Goal: Transaction & Acquisition: Purchase product/service

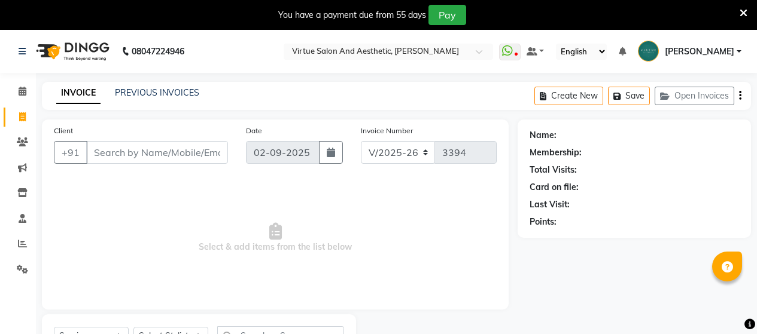
select select "4466"
select select "service"
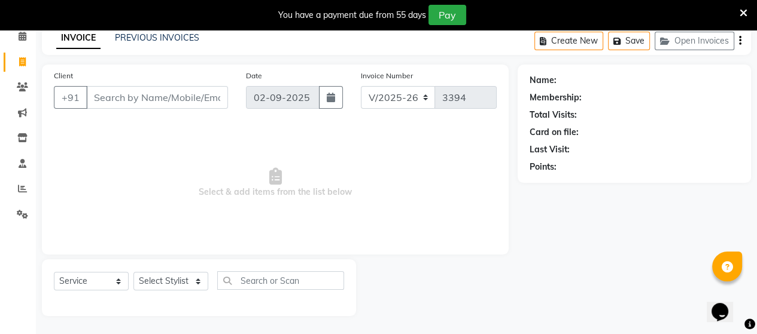
click at [154, 42] on div "PREVIOUS INVOICES" at bounding box center [157, 38] width 84 height 13
click at [156, 36] on link "PREVIOUS INVOICES" at bounding box center [157, 37] width 84 height 11
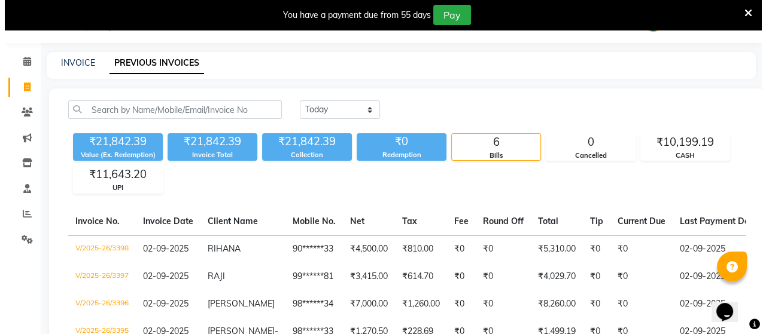
scroll to position [55, 0]
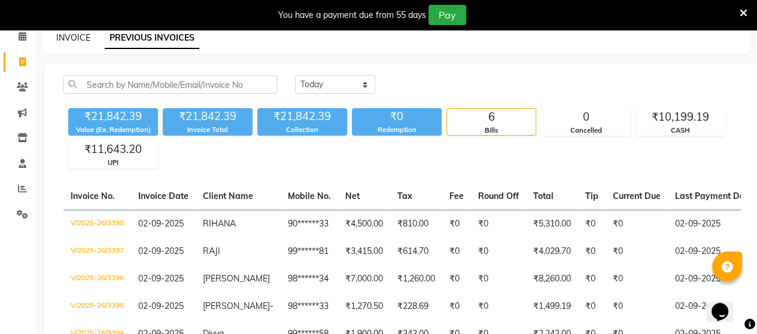
click at [72, 38] on link "INVOICE" at bounding box center [73, 37] width 34 height 11
select select "4466"
select select "service"
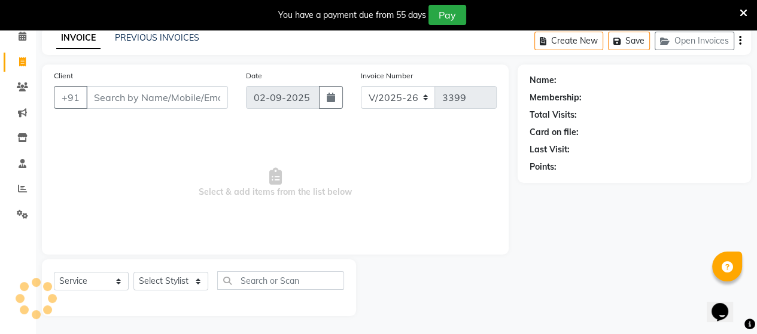
click at [112, 100] on input "Client" at bounding box center [157, 97] width 142 height 23
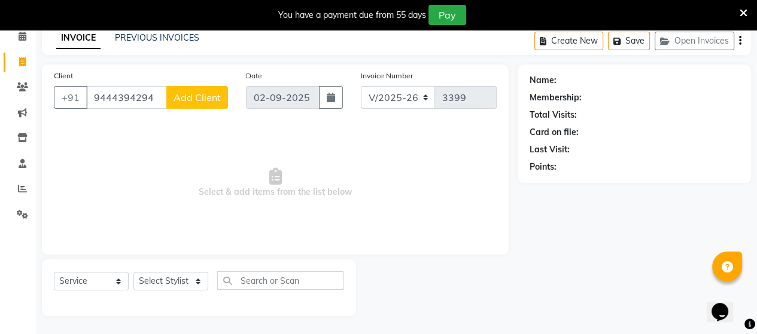
type input "9444394294"
click at [178, 104] on button "Add Client" at bounding box center [197, 97] width 62 height 23
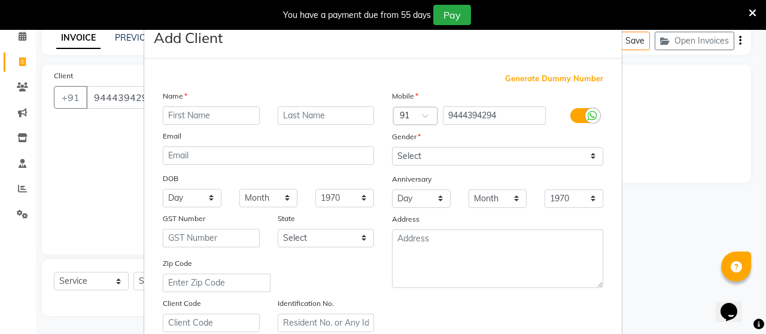
click at [194, 116] on input "text" at bounding box center [211, 115] width 97 height 19
type input "m"
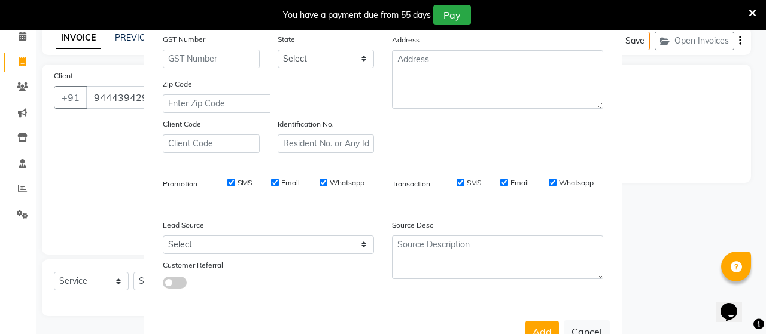
scroll to position [223, 0]
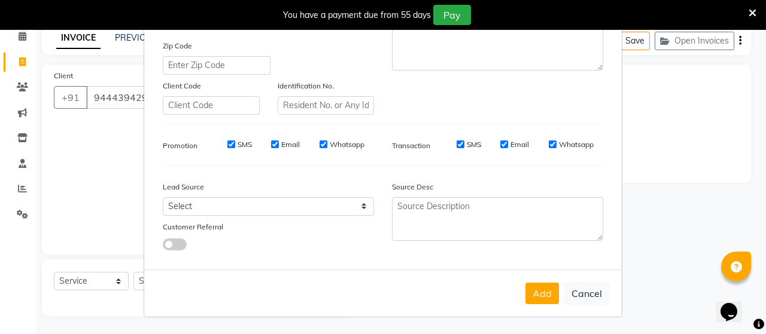
type input "MANJARI"
click at [249, 205] on select "Select Walk-in Referral Internet Friend Word of Mouth Advertisement Facebook Ju…" at bounding box center [268, 206] width 211 height 19
select select "30556"
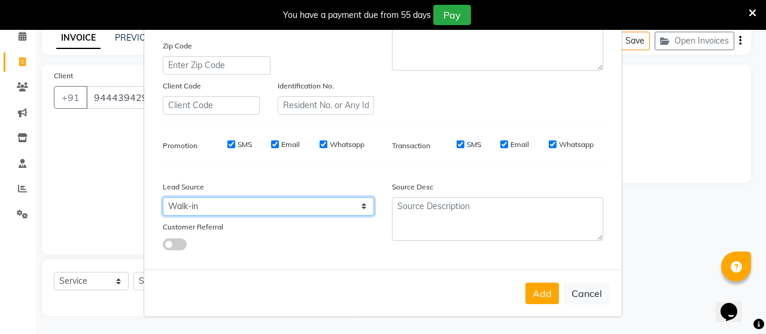
click at [163, 197] on select "Select Walk-in Referral Internet Friend Word of Mouth Advertisement Facebook Ju…" at bounding box center [268, 206] width 211 height 19
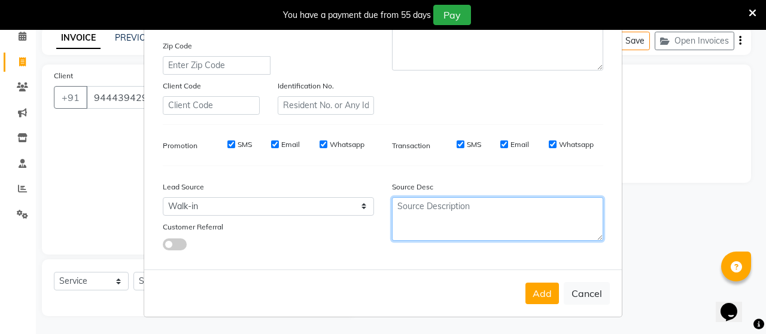
click at [418, 211] on textarea at bounding box center [497, 219] width 211 height 44
type textarea "NEW"
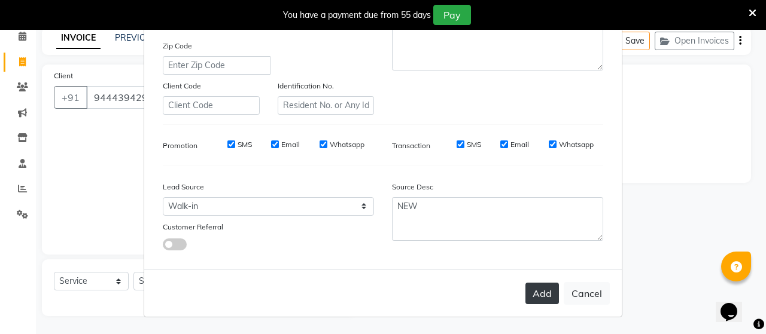
click at [531, 289] on button "Add" at bounding box center [541, 294] width 33 height 22
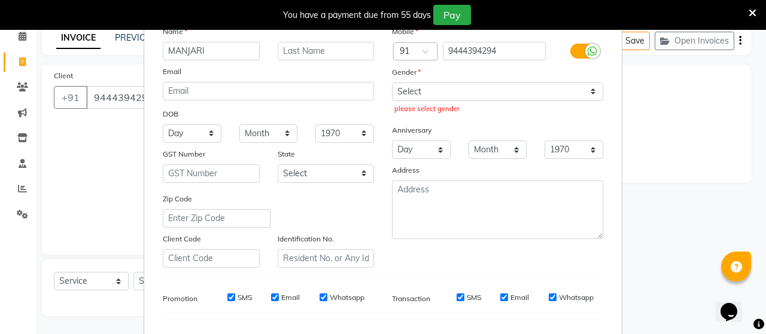
scroll to position [44, 0]
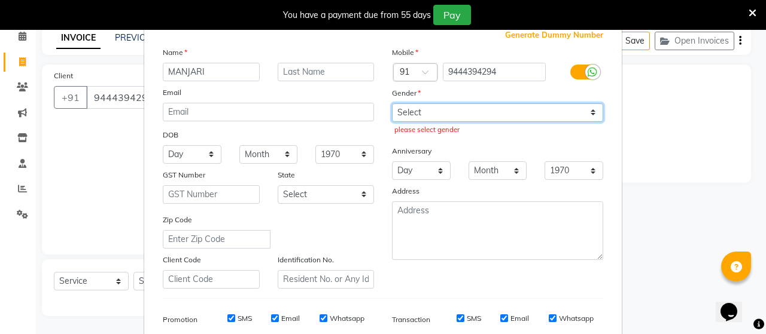
click at [488, 114] on select "Select [DEMOGRAPHIC_DATA] [DEMOGRAPHIC_DATA] Other Prefer Not To Say" at bounding box center [497, 112] width 211 height 19
select select "[DEMOGRAPHIC_DATA]"
click at [392, 103] on select "Select [DEMOGRAPHIC_DATA] [DEMOGRAPHIC_DATA] Other Prefer Not To Say" at bounding box center [497, 112] width 211 height 19
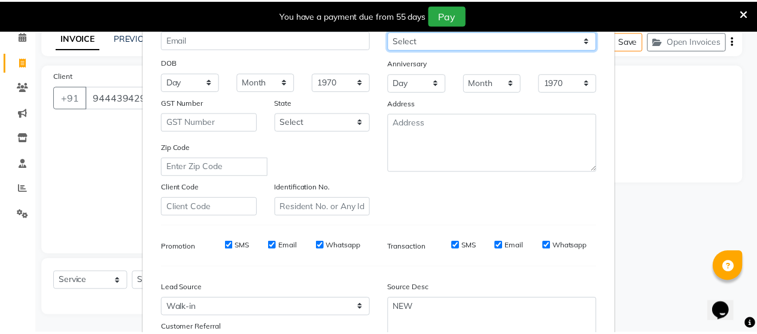
scroll to position [223, 0]
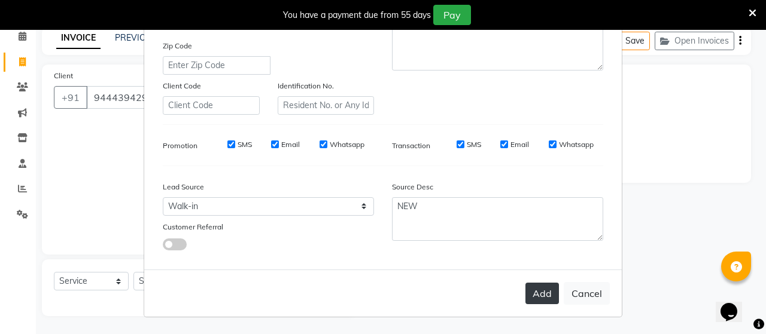
click at [534, 288] on button "Add" at bounding box center [541, 294] width 33 height 22
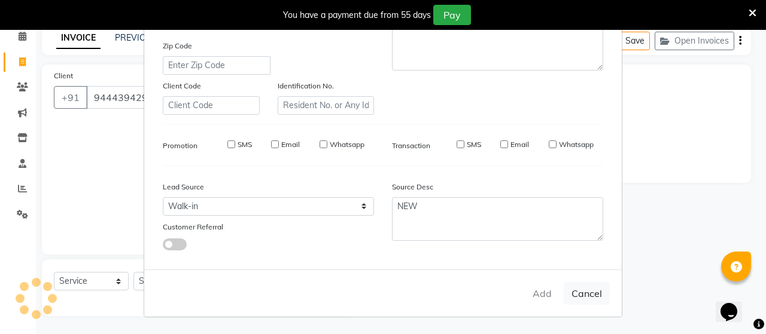
type input "94******94"
select select
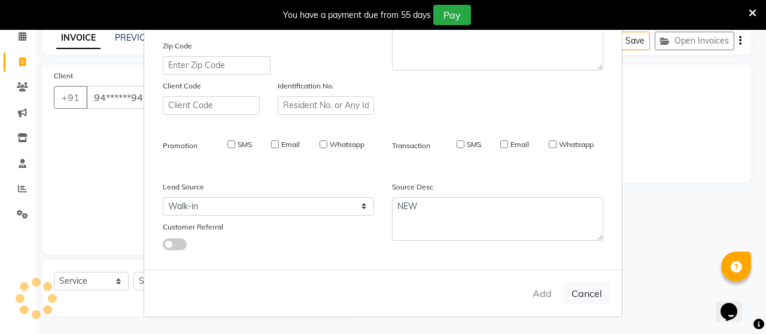
select select
checkbox input "false"
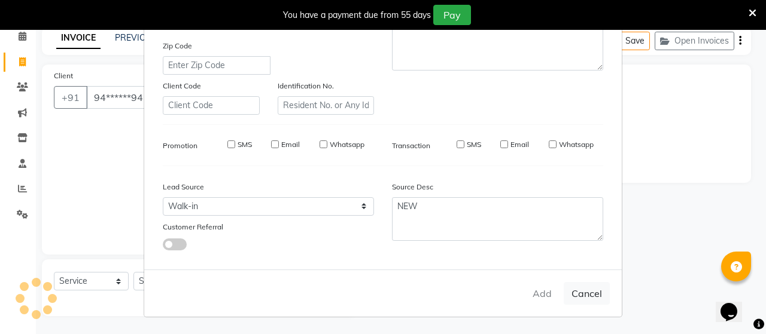
checkbox input "false"
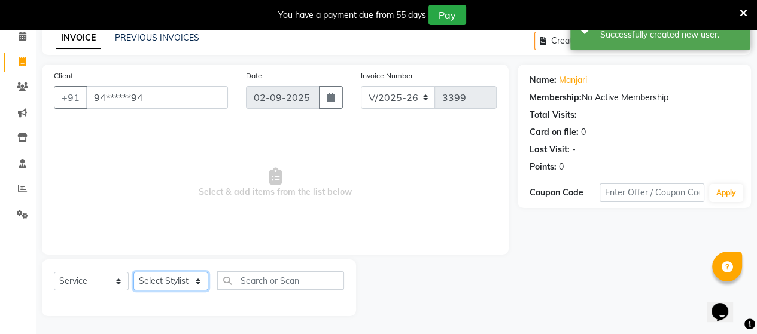
click at [146, 282] on select "Select Stylist Admin [PERSON_NAME] Apsu Auditor Ambattur [PERSON_NAME] Dingg - …" at bounding box center [170, 281] width 75 height 19
select select "30103"
click at [133, 273] on select "Select Stylist Admin [PERSON_NAME] Apsu Auditor Ambattur [PERSON_NAME] Dingg - …" at bounding box center [170, 281] width 75 height 19
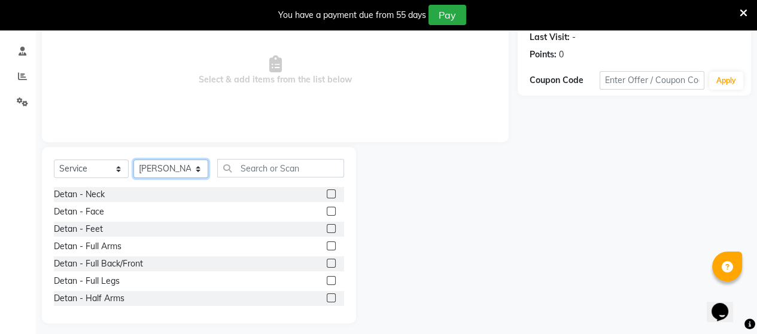
scroll to position [175, 0]
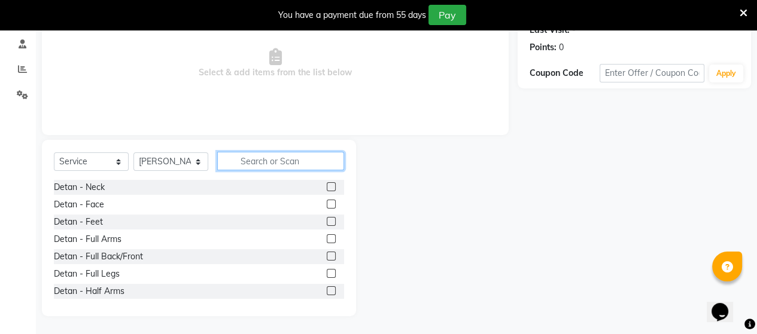
click at [254, 163] on input "text" at bounding box center [280, 161] width 127 height 19
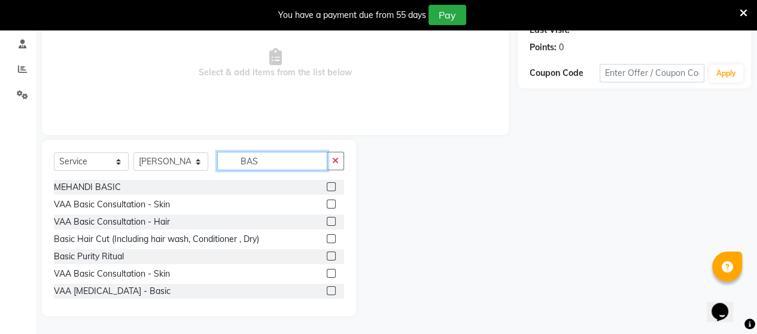
type input "BAS"
click at [327, 237] on label at bounding box center [331, 238] width 9 height 9
click at [327, 237] on input "checkbox" at bounding box center [331, 240] width 8 height 8
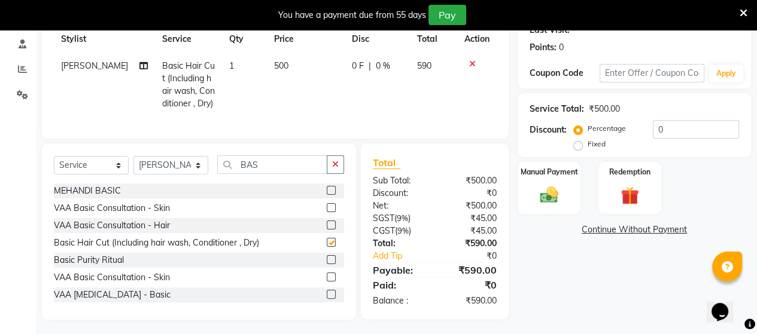
checkbox input "false"
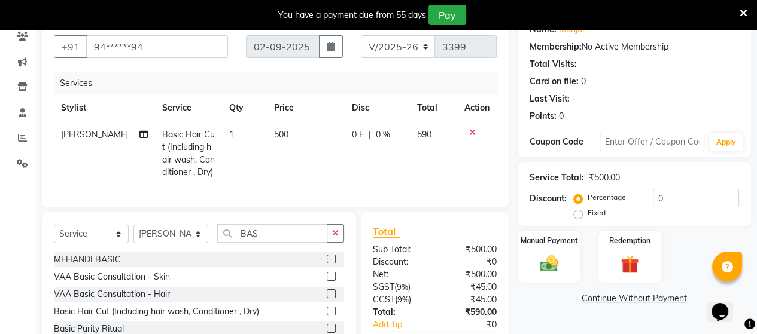
scroll to position [55, 0]
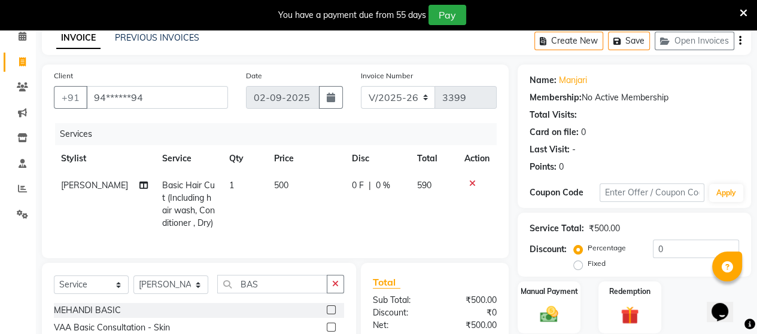
click at [741, 41] on icon "button" at bounding box center [740, 41] width 2 height 1
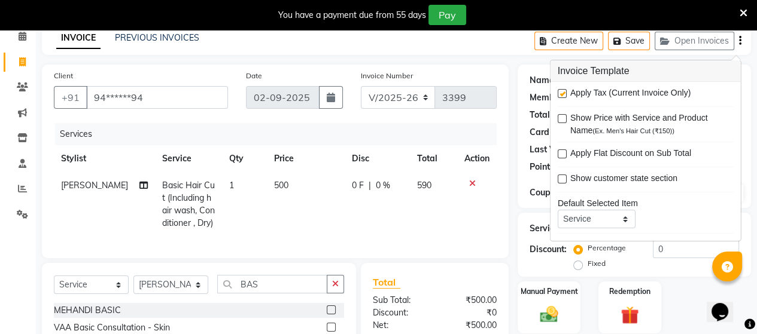
click at [654, 93] on span "Apply Tax (Current Invoice Only)" at bounding box center [630, 94] width 120 height 15
click at [566, 94] on div "Apply Tax (Current Invoice Only)" at bounding box center [646, 94] width 176 height 15
click at [565, 94] on label at bounding box center [562, 93] width 9 height 9
click at [565, 94] on input "checkbox" at bounding box center [562, 94] width 8 height 8
checkbox input "false"
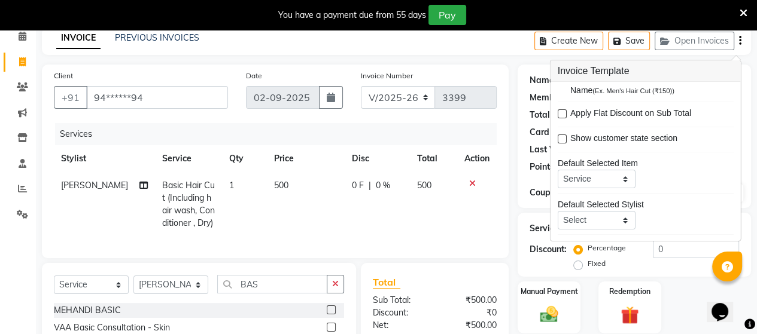
scroll to position [57, 0]
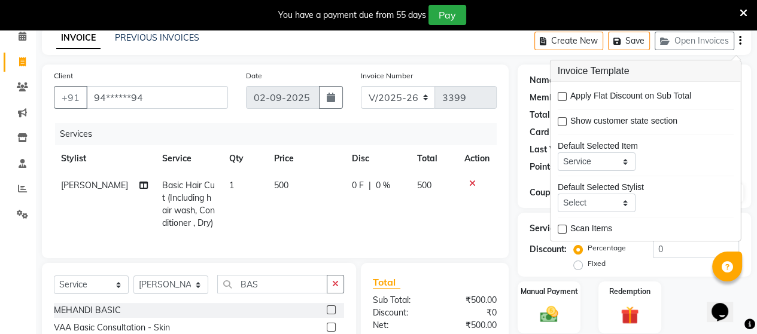
click at [409, 216] on td "500" at bounding box center [433, 204] width 48 height 65
select select "30103"
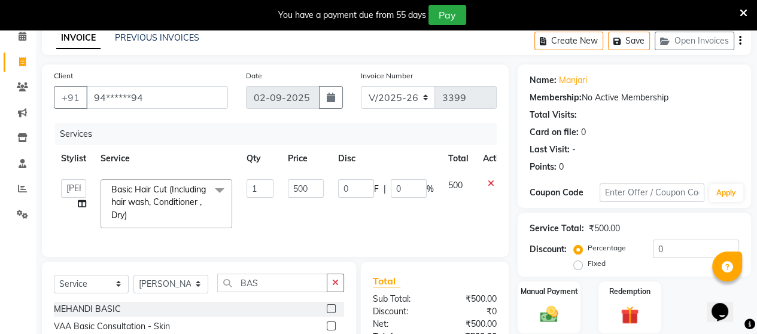
click at [424, 288] on div "Total" at bounding box center [435, 281] width 124 height 14
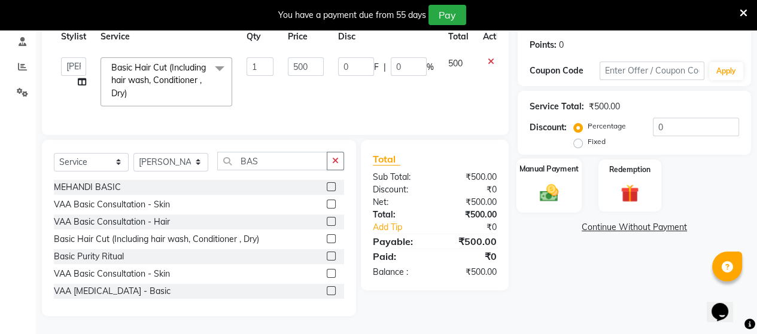
click at [548, 188] on img at bounding box center [549, 193] width 31 height 22
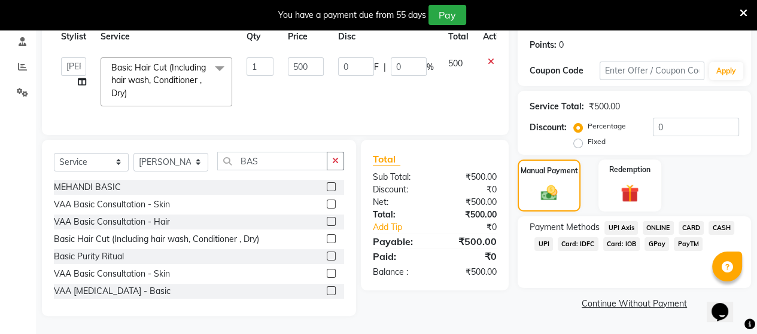
click at [720, 221] on span "CASH" at bounding box center [721, 228] width 26 height 14
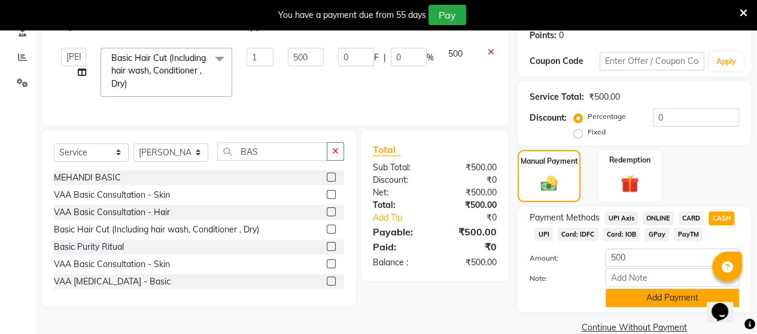
click at [613, 301] on button "Add Payment" at bounding box center [671, 298] width 133 height 19
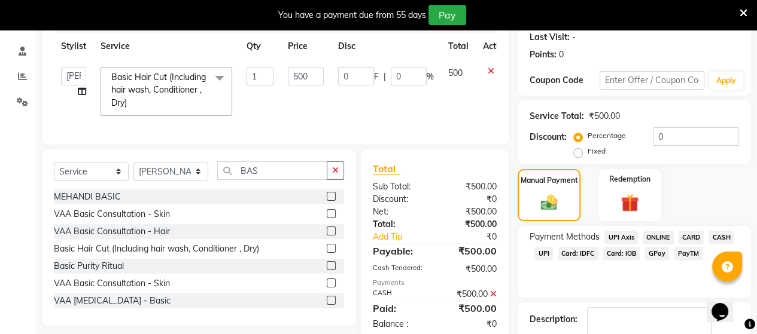
scroll to position [240, 0]
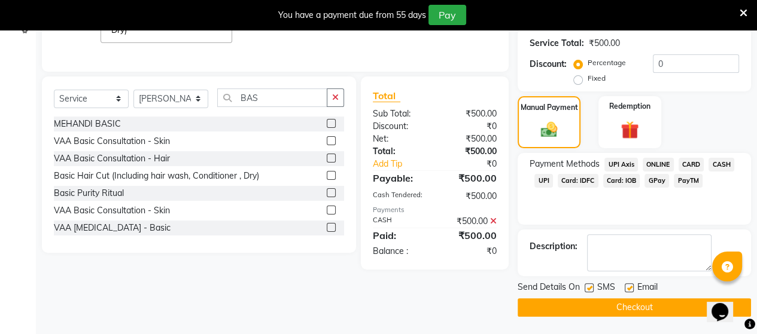
click at [548, 306] on button "Checkout" at bounding box center [633, 307] width 233 height 19
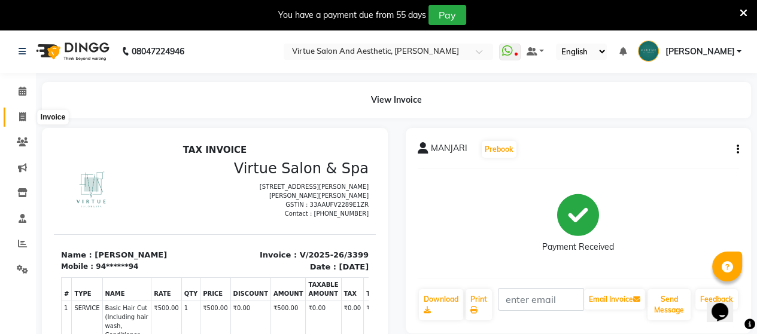
click at [19, 119] on icon at bounding box center [22, 116] width 7 height 9
select select "4466"
select select "service"
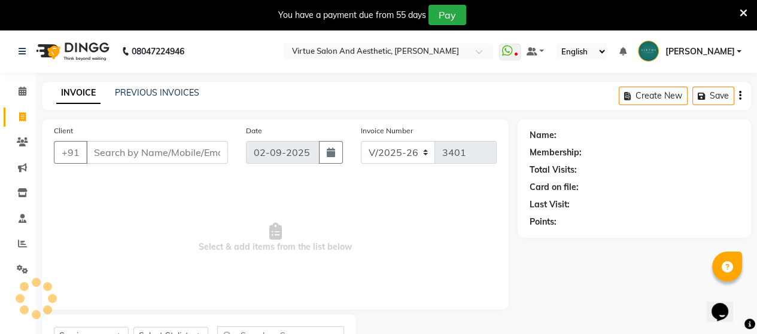
scroll to position [55, 0]
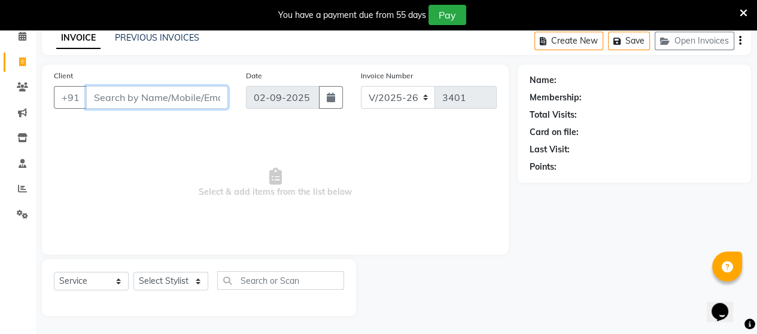
click at [170, 107] on input "Client" at bounding box center [157, 97] width 142 height 23
click at [150, 99] on input "Client" at bounding box center [157, 97] width 142 height 23
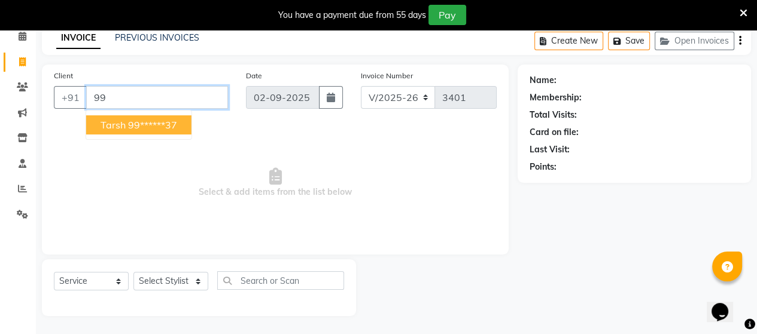
type input "9"
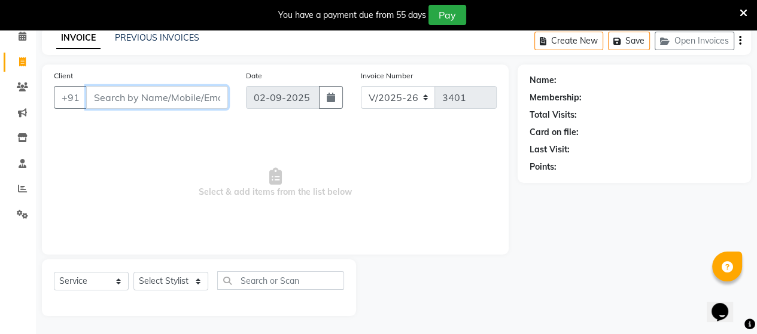
click at [142, 96] on input "Client" at bounding box center [157, 97] width 142 height 23
type input "9"
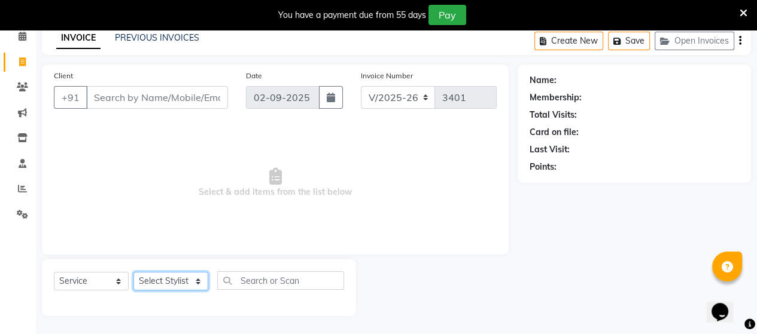
click at [149, 282] on select "Select Stylist Admin [PERSON_NAME] Apsu Auditor Ambattur [PERSON_NAME] Dingg - …" at bounding box center [170, 281] width 75 height 19
select select "30103"
click at [133, 273] on select "Select Stylist Admin [PERSON_NAME] Apsu Auditor Ambattur [PERSON_NAME] Dingg - …" at bounding box center [170, 281] width 75 height 19
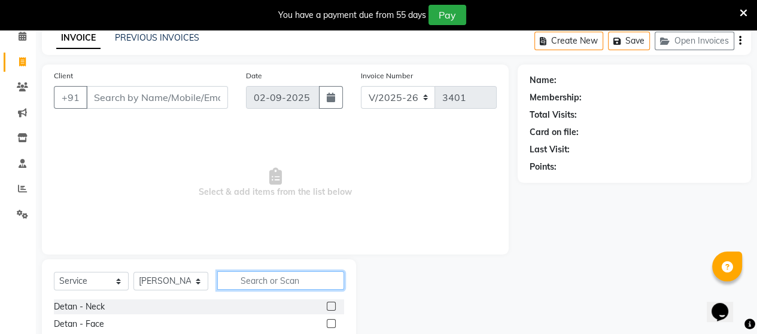
click at [240, 279] on input "text" at bounding box center [280, 281] width 127 height 19
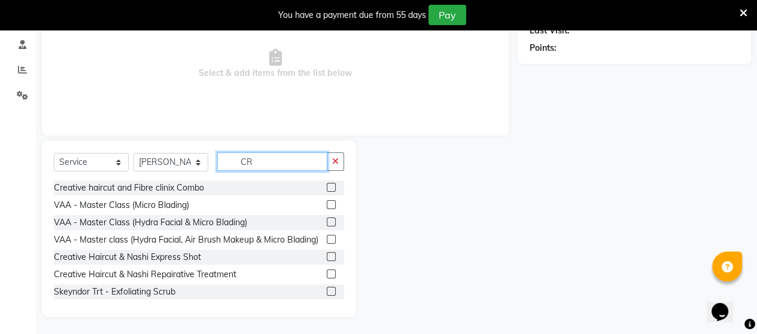
scroll to position [175, 0]
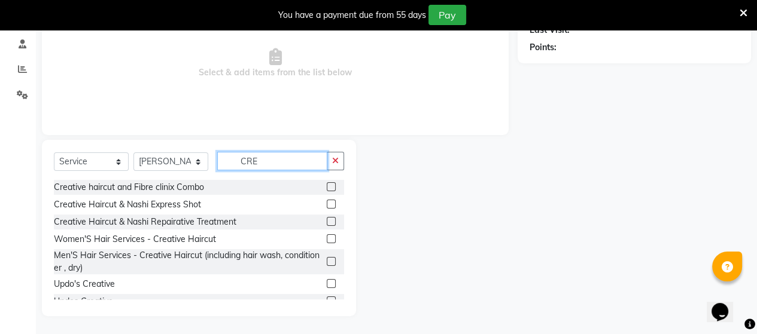
type input "CRE"
click at [327, 240] on label at bounding box center [331, 238] width 9 height 9
click at [327, 240] on input "checkbox" at bounding box center [331, 240] width 8 height 8
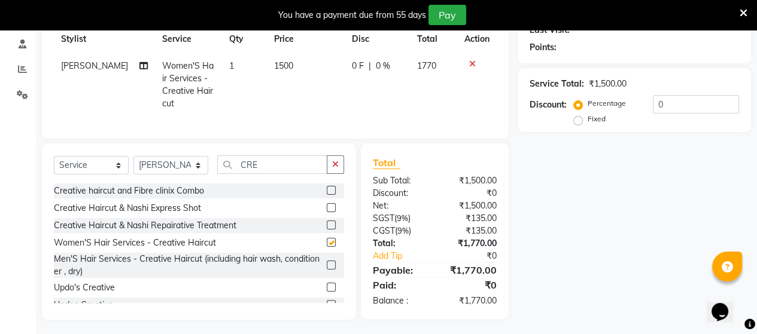
checkbox input "false"
click at [154, 156] on select "Select Stylist Admin [PERSON_NAME] Apsu Auditor Ambattur [PERSON_NAME] Dingg - …" at bounding box center [170, 165] width 75 height 19
select select "25071"
click at [133, 156] on select "Select Stylist Admin [PERSON_NAME] Apsu Auditor Ambattur [PERSON_NAME] Dingg - …" at bounding box center [170, 165] width 75 height 19
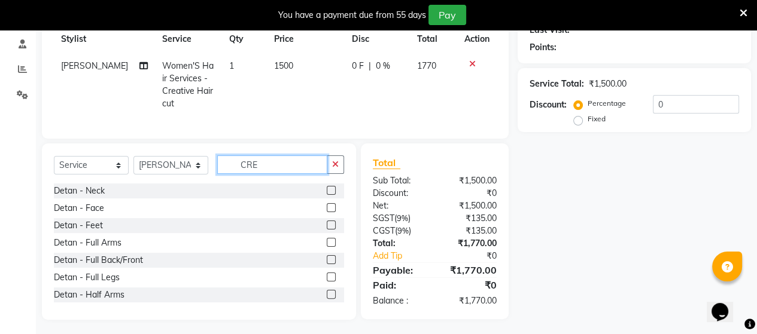
click at [275, 160] on input "CRE" at bounding box center [272, 165] width 110 height 19
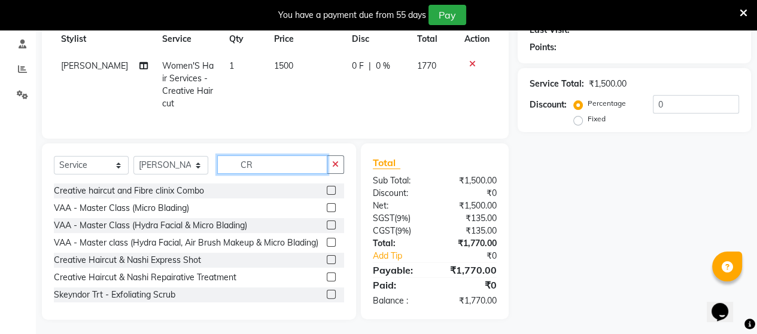
type input "CRE"
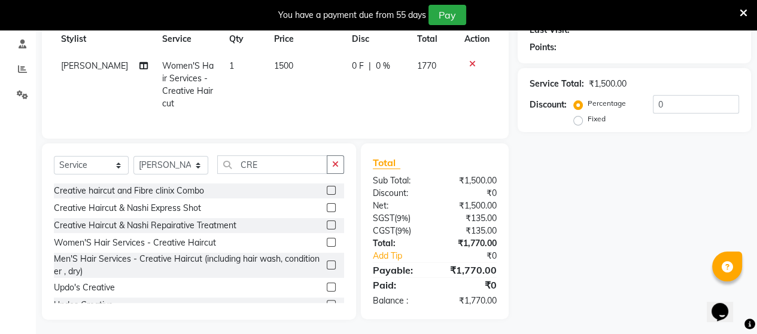
click at [327, 240] on label at bounding box center [331, 242] width 9 height 9
click at [327, 240] on input "checkbox" at bounding box center [331, 243] width 8 height 8
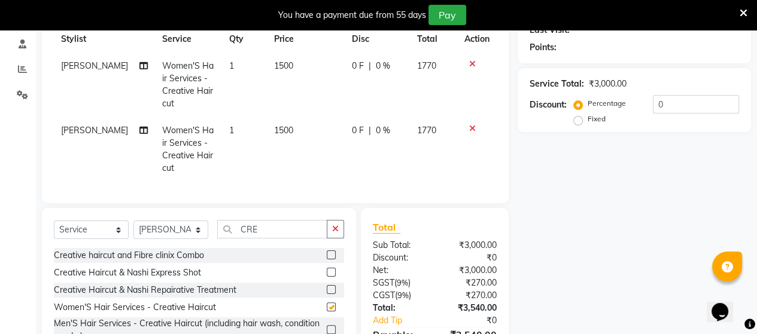
checkbox input "false"
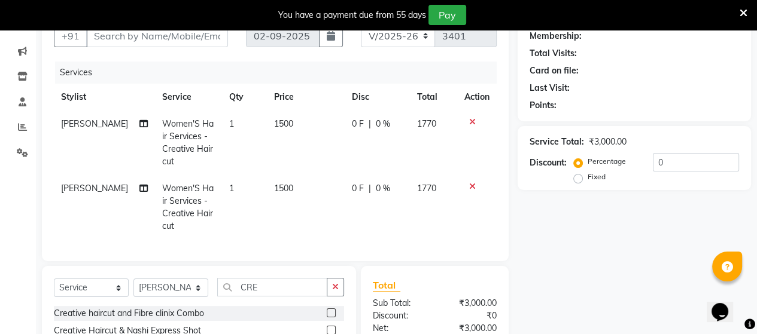
scroll to position [0, 0]
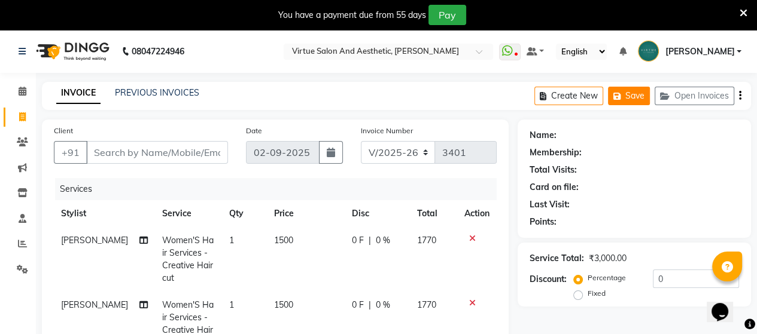
click at [623, 99] on icon "button" at bounding box center [619, 96] width 12 height 8
click at [139, 91] on link "PREVIOUS INVOICES" at bounding box center [157, 92] width 84 height 11
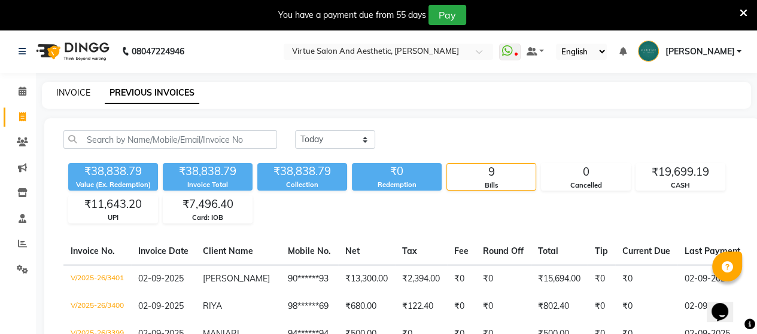
click at [63, 93] on link "INVOICE" at bounding box center [73, 92] width 34 height 11
select select "4466"
select select "service"
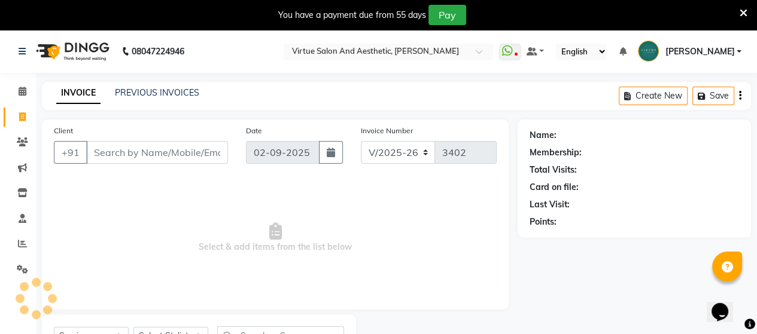
scroll to position [55, 0]
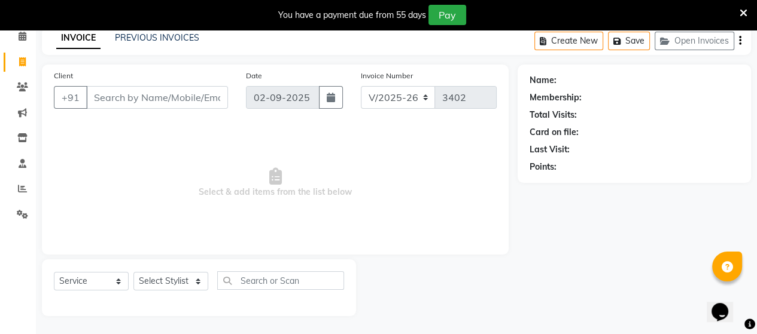
click at [106, 101] on input "Client" at bounding box center [157, 97] width 142 height 23
type input "9"
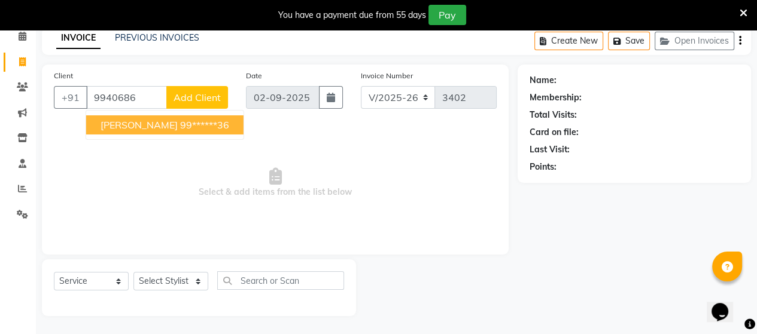
click at [122, 127] on span "[PERSON_NAME]" at bounding box center [138, 125] width 77 height 12
type input "99******36"
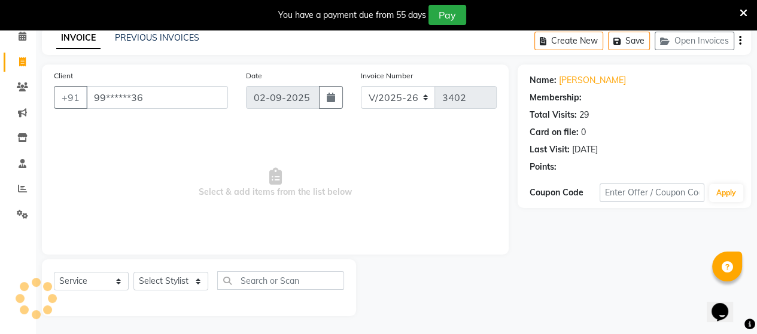
select select "1: Object"
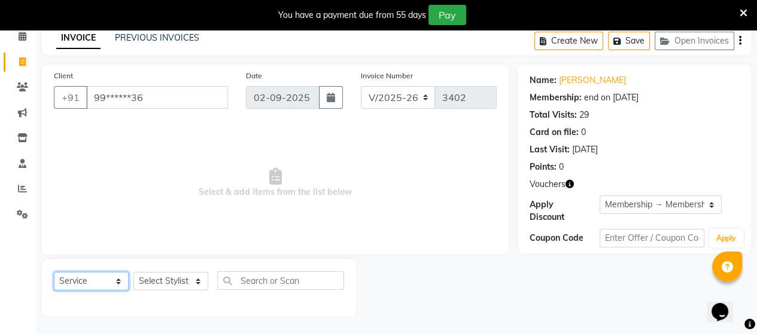
click at [72, 284] on select "Select Service Product Membership Package Voucher Prepaid Gift Card" at bounding box center [91, 281] width 75 height 19
click at [54, 273] on select "Select Service Product Membership Package Voucher Prepaid Gift Card" at bounding box center [91, 281] width 75 height 19
click at [179, 280] on select "Select Stylist Admin [PERSON_NAME] Apsu Auditor Ambattur [PERSON_NAME] Dingg - …" at bounding box center [170, 281] width 75 height 19
select select "25077"
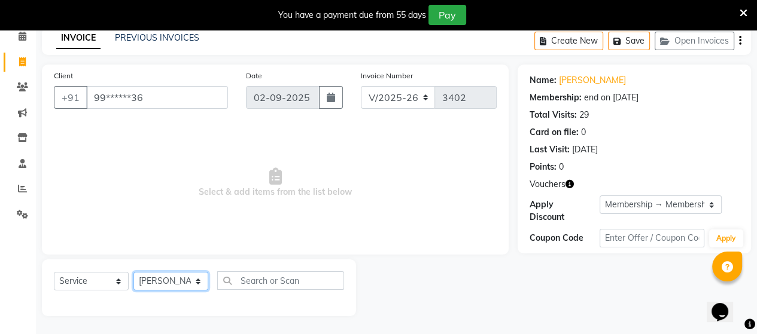
click at [133, 273] on select "Select Stylist Admin [PERSON_NAME] Apsu Auditor Ambattur [PERSON_NAME] Dingg - …" at bounding box center [170, 281] width 75 height 19
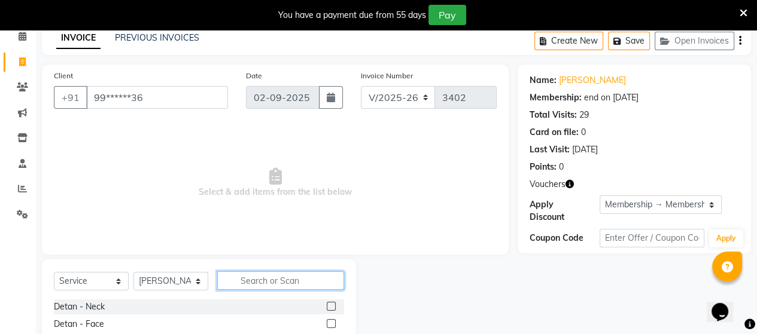
click at [242, 286] on input "text" at bounding box center [280, 281] width 127 height 19
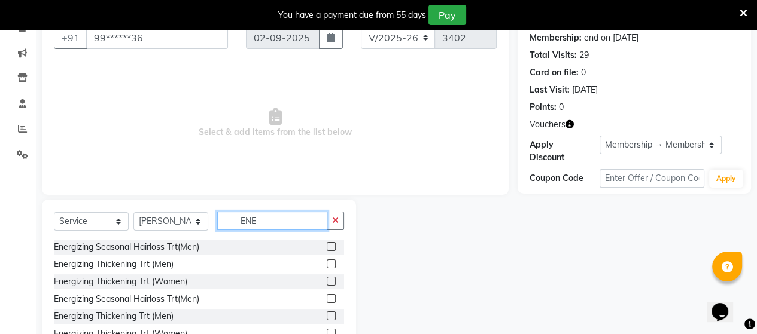
type input "ENE"
click at [327, 279] on label at bounding box center [331, 281] width 9 height 9
click at [327, 279] on input "checkbox" at bounding box center [331, 282] width 8 height 8
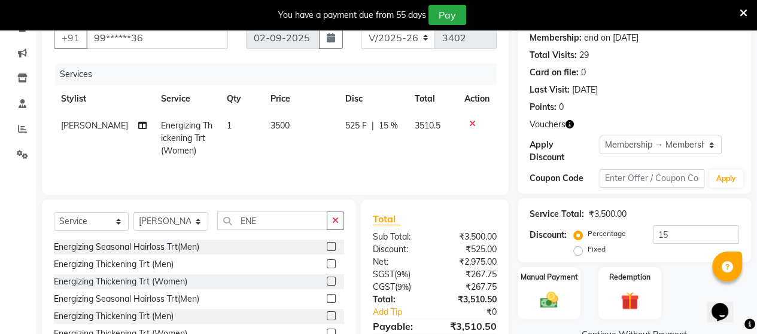
click at [327, 279] on label at bounding box center [331, 281] width 9 height 9
click at [327, 279] on input "checkbox" at bounding box center [331, 282] width 8 height 8
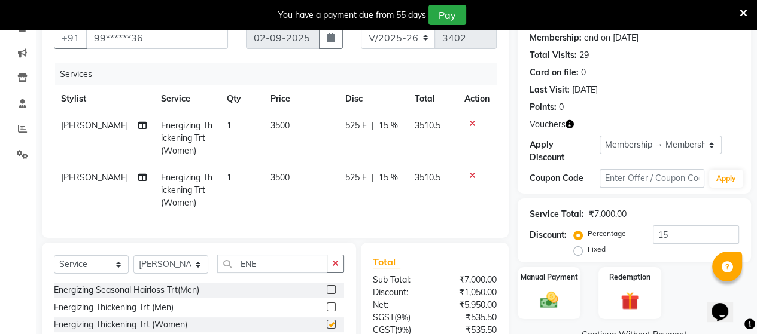
checkbox input "false"
click at [294, 121] on td "3500" at bounding box center [300, 138] width 75 height 52
select select "25077"
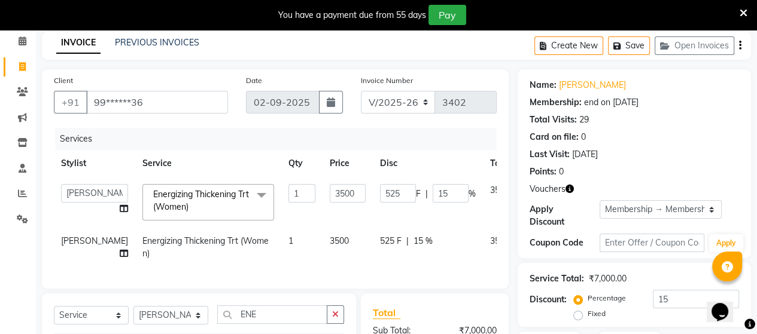
scroll to position [120, 0]
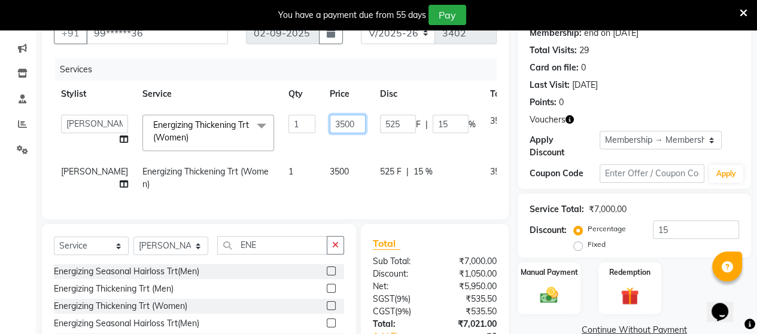
click at [330, 118] on input "3500" at bounding box center [348, 124] width 36 height 19
type input "3"
type input "3200"
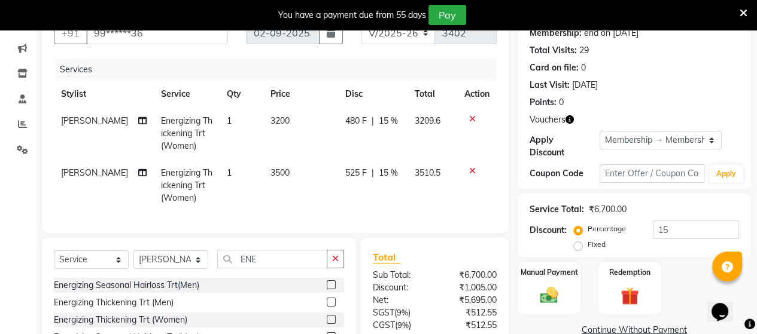
click at [418, 138] on tr "[PERSON_NAME] Energizing Thickening Trt (Women) 1 3200 480 F | 15 % 3209.6" at bounding box center [275, 134] width 443 height 52
click at [470, 172] on icon at bounding box center [472, 171] width 7 height 8
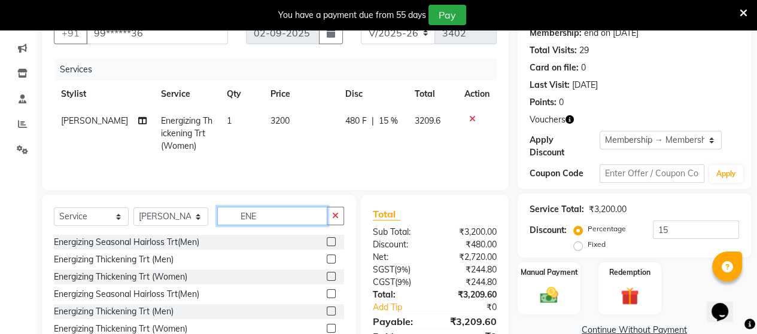
click at [266, 212] on input "ENE" at bounding box center [272, 216] width 110 height 19
type input "E"
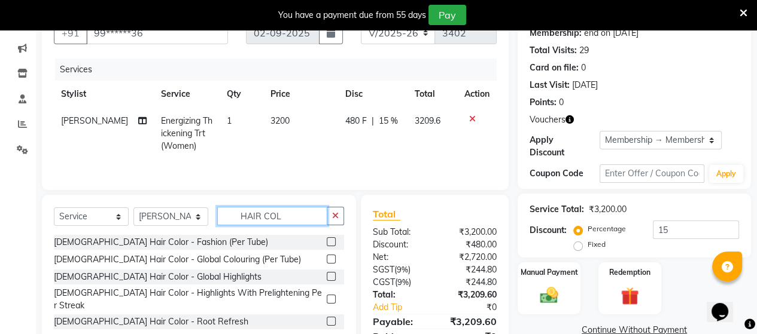
scroll to position [60, 0]
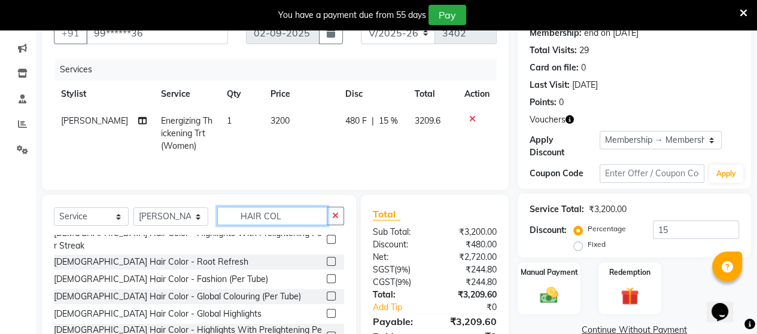
type input "HAIR COL"
click at [327, 275] on label at bounding box center [331, 279] width 9 height 9
click at [327, 276] on input "checkbox" at bounding box center [331, 280] width 8 height 8
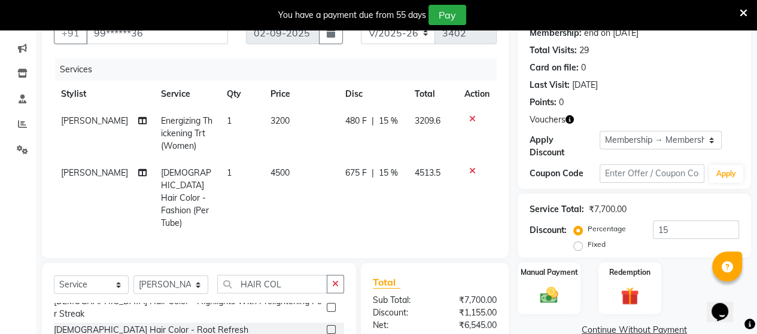
checkbox input "false"
click at [283, 172] on td "4500" at bounding box center [300, 198] width 75 height 77
select select "25077"
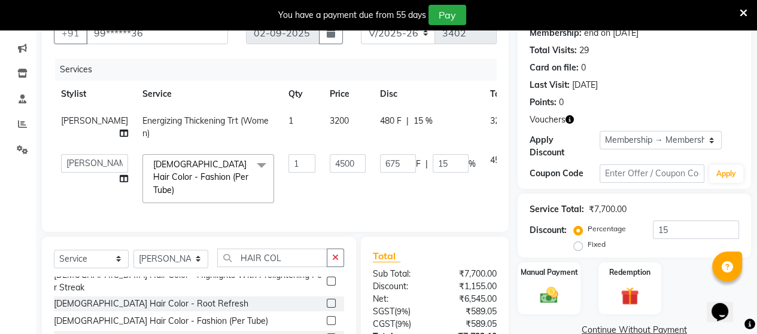
click at [322, 154] on td "4500" at bounding box center [347, 178] width 50 height 63
click at [330, 160] on input "4500" at bounding box center [348, 163] width 36 height 19
type input "4"
type input "4999"
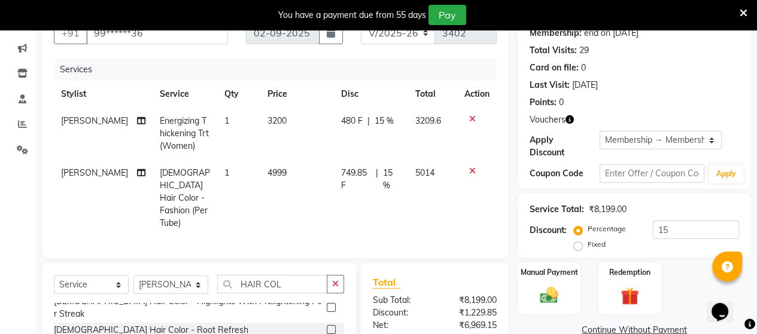
click at [312, 191] on td "4999" at bounding box center [296, 198] width 73 height 77
select select "25077"
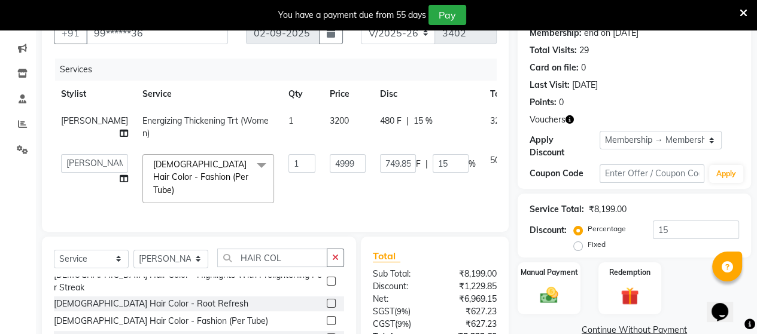
scroll to position [179, 0]
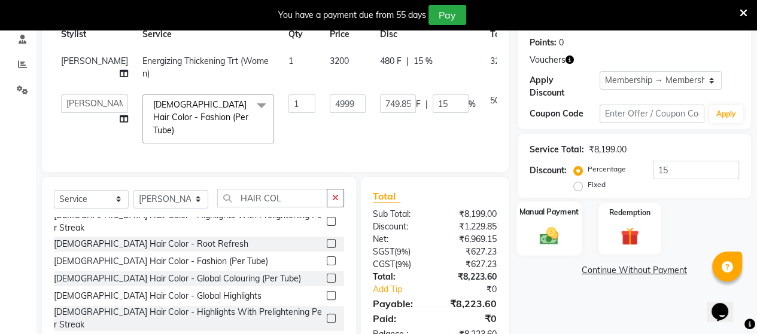
click at [543, 232] on img at bounding box center [549, 236] width 31 height 22
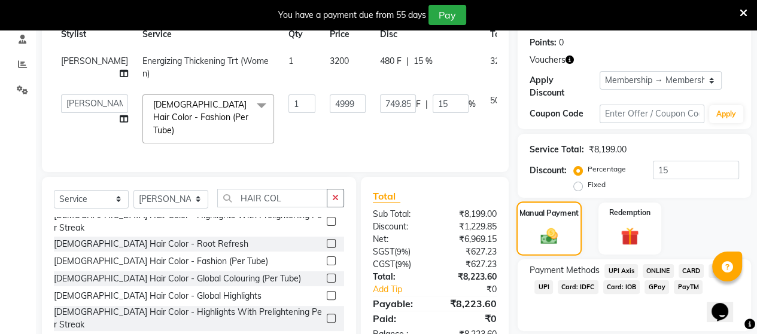
scroll to position [213, 0]
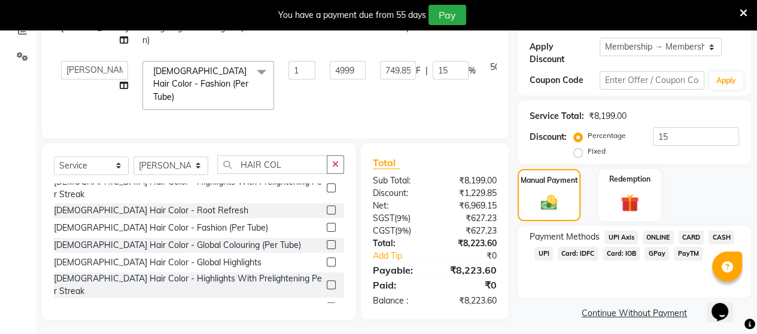
click at [615, 247] on span "Card: IOB" at bounding box center [621, 254] width 37 height 14
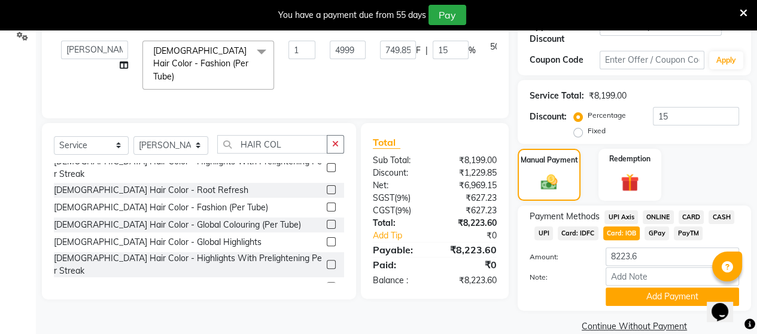
scroll to position [244, 0]
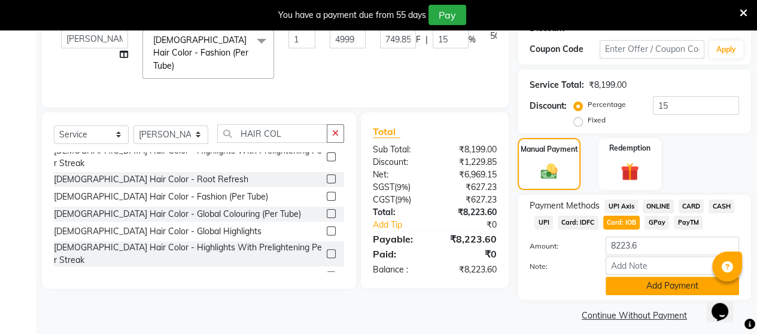
click at [656, 277] on button "Add Payment" at bounding box center [671, 286] width 133 height 19
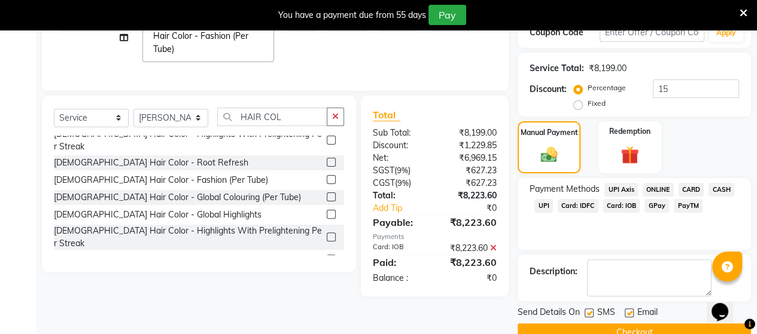
scroll to position [276, 0]
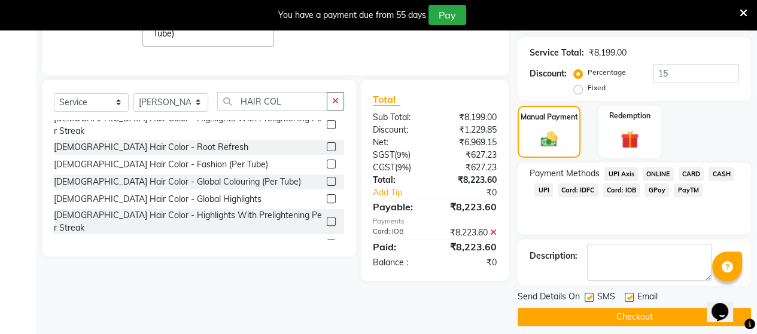
click at [629, 308] on button "Checkout" at bounding box center [633, 317] width 233 height 19
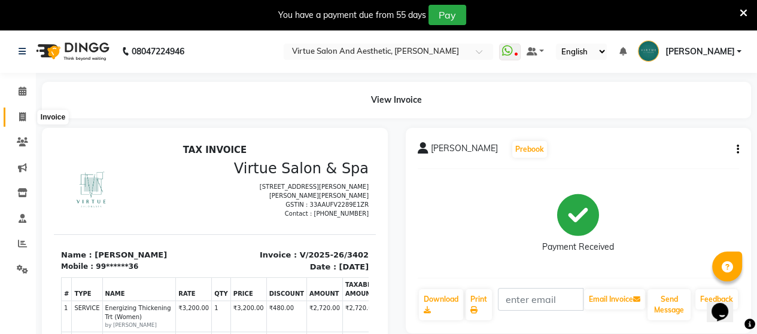
click at [24, 117] on icon at bounding box center [22, 116] width 7 height 9
select select "service"
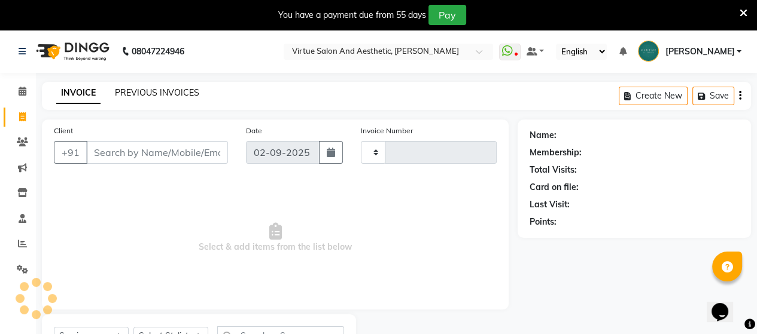
type input "3403"
select select "4466"
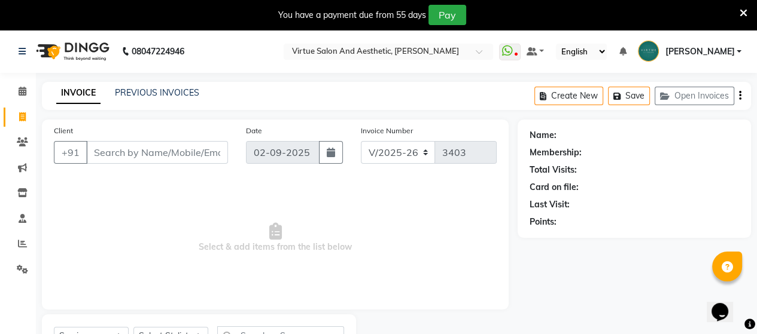
click at [145, 99] on div "INVOICE PREVIOUS INVOICES" at bounding box center [128, 94] width 172 height 14
click at [150, 90] on link "PREVIOUS INVOICES" at bounding box center [157, 92] width 84 height 11
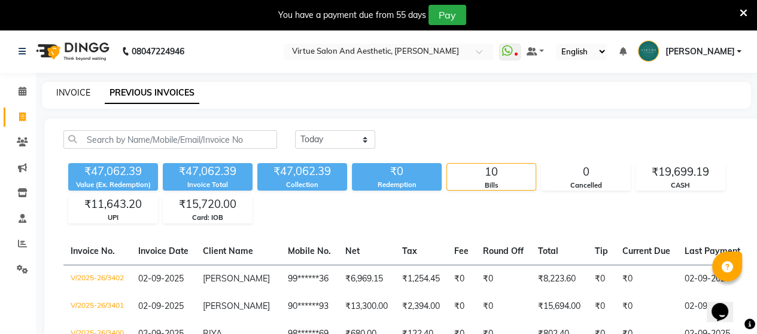
click at [68, 98] on link "INVOICE" at bounding box center [73, 92] width 34 height 11
select select "4466"
select select "service"
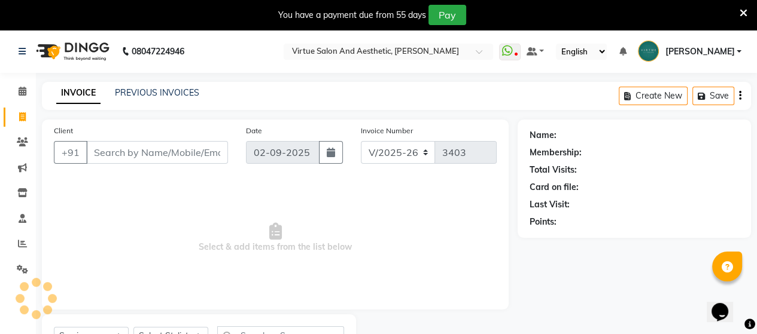
scroll to position [55, 0]
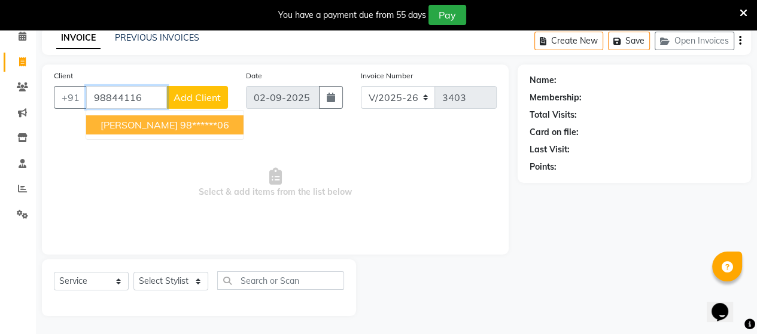
click at [182, 129] on ngb-highlight "98******06" at bounding box center [204, 125] width 49 height 12
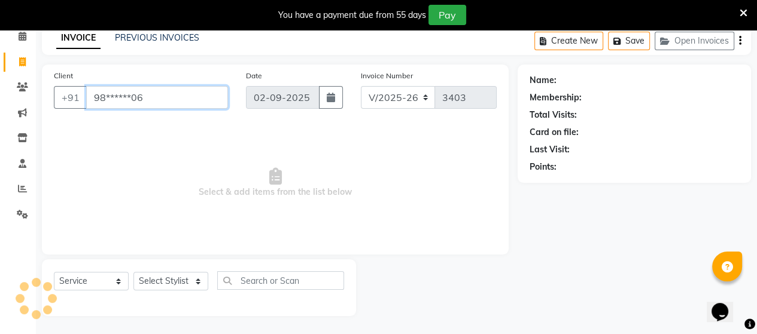
type input "98******06"
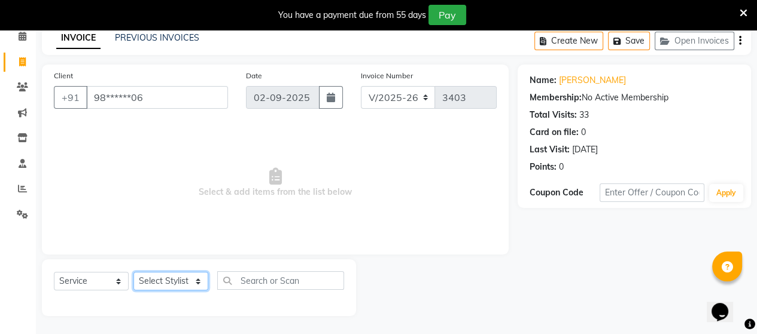
drag, startPoint x: 182, startPoint y: 282, endPoint x: 119, endPoint y: 220, distance: 88.4
click at [173, 272] on div "Select Service Product Membership Package Voucher Prepaid Gift Card Select Styl…" at bounding box center [199, 286] width 290 height 28
select select "30103"
click at [133, 273] on select "Select Stylist Admin [PERSON_NAME] Apsu Auditor Ambattur [PERSON_NAME] Dingg - …" at bounding box center [170, 281] width 75 height 19
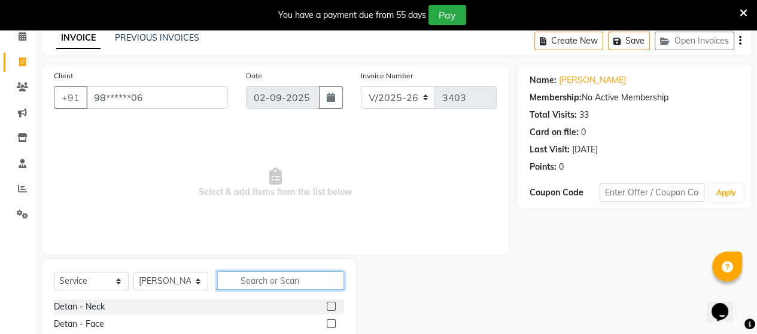
drag, startPoint x: 276, startPoint y: 277, endPoint x: 285, endPoint y: 274, distance: 9.5
click at [282, 275] on input "text" at bounding box center [280, 281] width 127 height 19
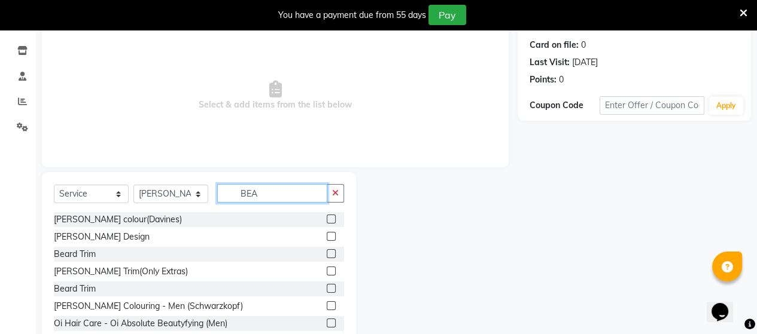
scroll to position [175, 0]
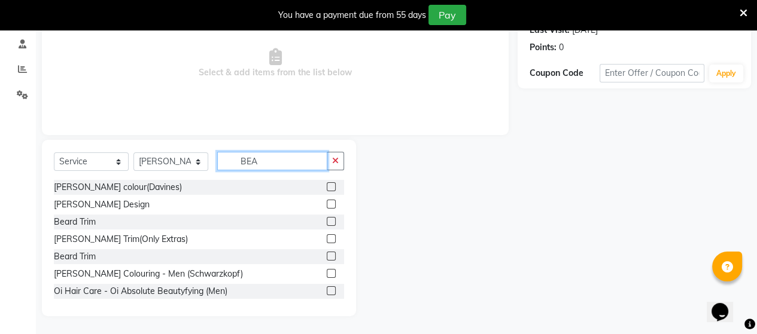
type input "BEA"
click at [327, 203] on label at bounding box center [331, 204] width 9 height 9
click at [327, 203] on input "checkbox" at bounding box center [331, 205] width 8 height 8
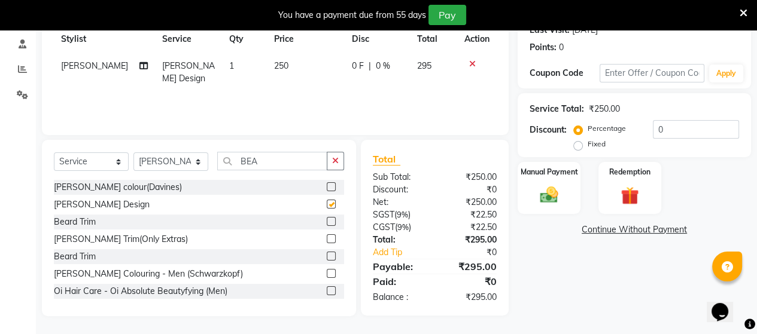
checkbox input "false"
click at [541, 193] on img at bounding box center [549, 195] width 31 height 22
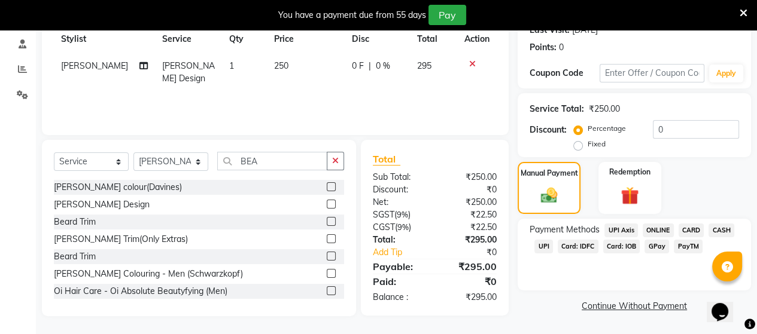
click at [723, 232] on span "CASH" at bounding box center [721, 231] width 26 height 14
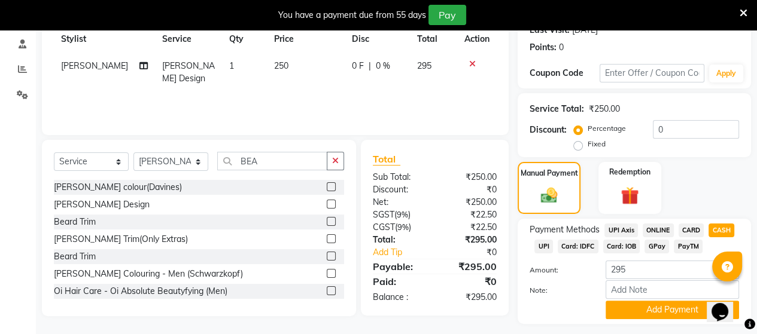
scroll to position [208, 0]
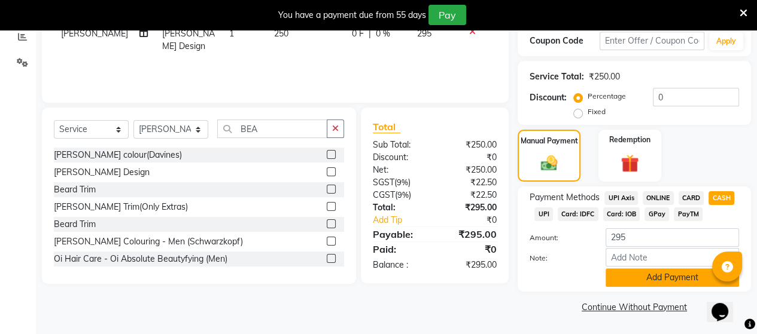
click at [644, 282] on button "Add Payment" at bounding box center [671, 278] width 133 height 19
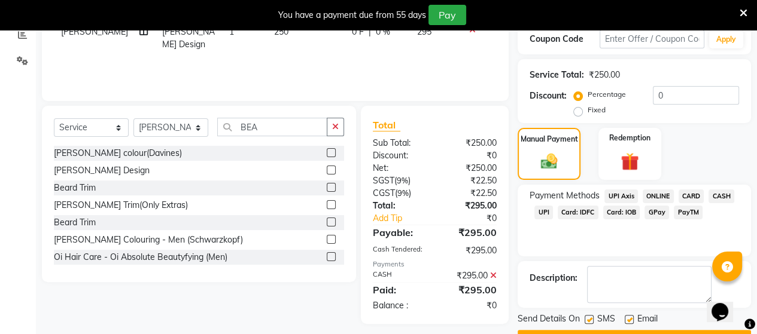
scroll to position [240, 0]
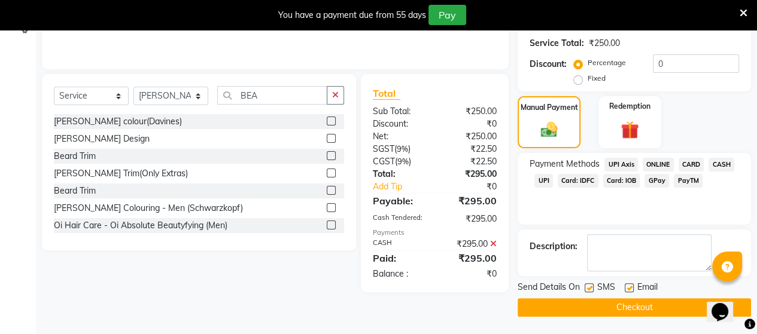
click at [570, 314] on button "Checkout" at bounding box center [633, 307] width 233 height 19
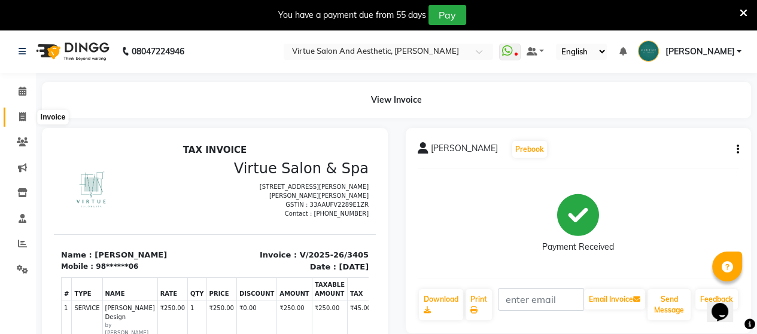
click at [25, 116] on icon at bounding box center [22, 116] width 7 height 9
select select "4466"
select select "service"
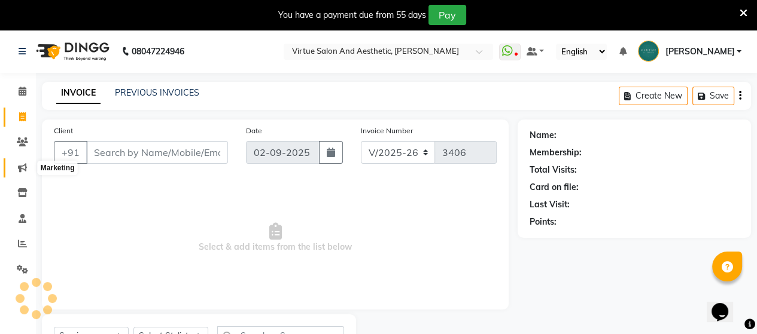
scroll to position [55, 0]
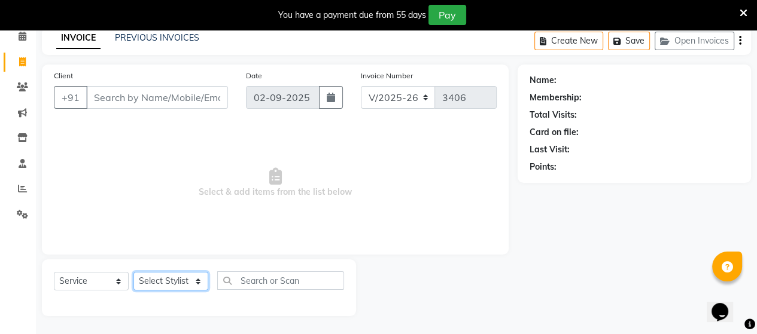
click at [185, 280] on select "Select Stylist Admin [PERSON_NAME] Apsu Auditor Ambattur [PERSON_NAME] Dingg - …" at bounding box center [170, 281] width 75 height 19
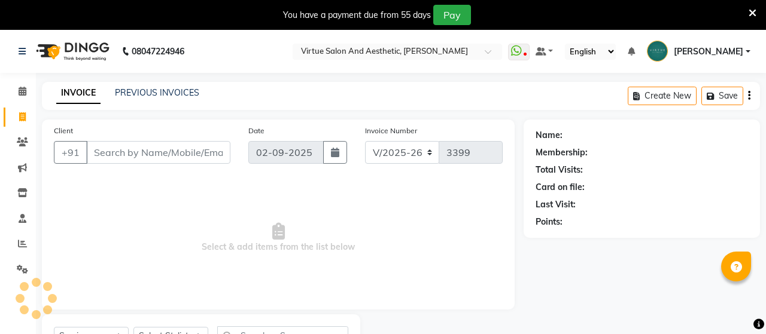
select select "4466"
select select "service"
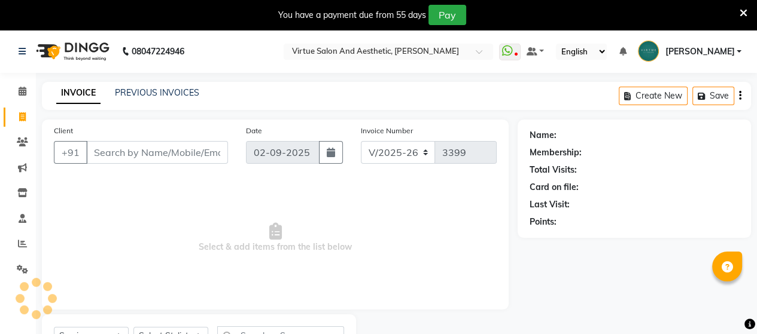
click at [126, 152] on input "Client" at bounding box center [157, 152] width 142 height 23
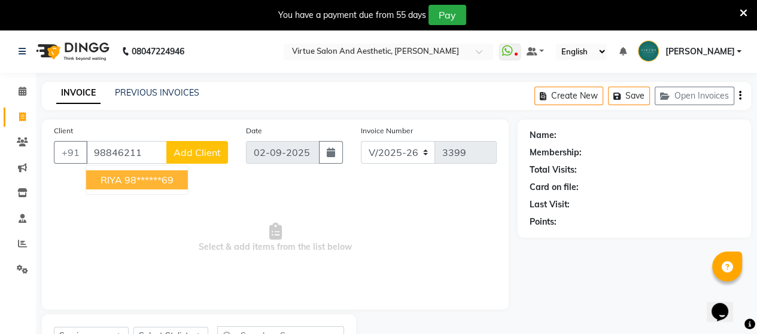
click at [136, 176] on ngb-highlight "98******69" at bounding box center [148, 180] width 49 height 12
type input "98******69"
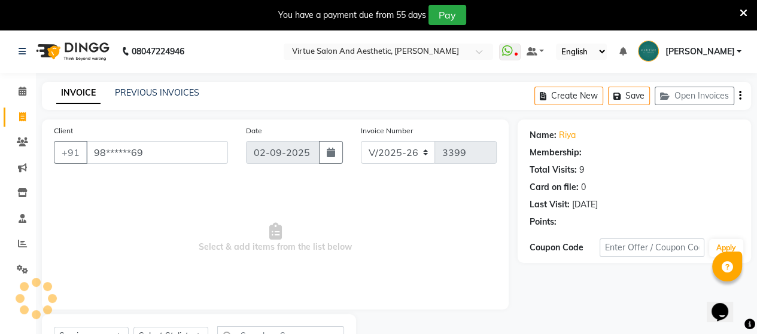
select select "1: Object"
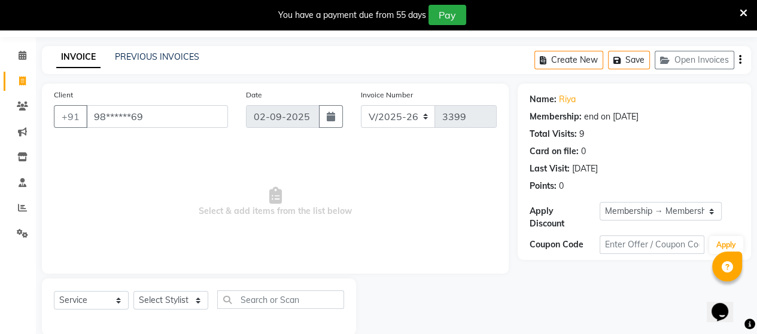
scroll to position [55, 0]
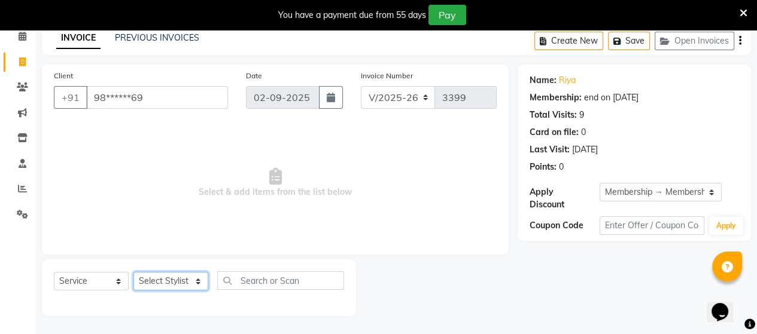
click at [157, 279] on select "Select Stylist Admin [PERSON_NAME] Apsu Auditor Ambattur [PERSON_NAME] Dingg - …" at bounding box center [170, 281] width 75 height 19
select select "73417"
click at [133, 273] on select "Select Stylist Admin [PERSON_NAME] Apsu Auditor Ambattur [PERSON_NAME] Dingg - …" at bounding box center [170, 281] width 75 height 19
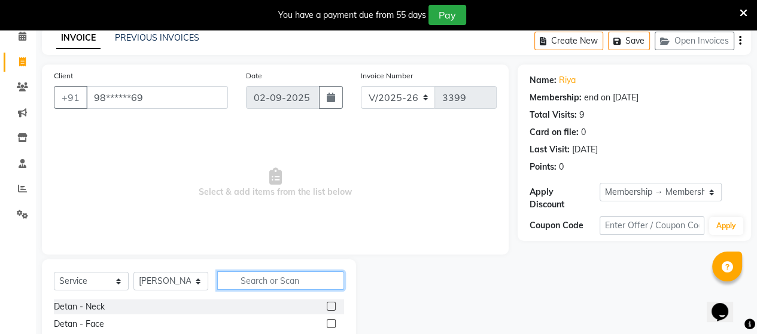
drag, startPoint x: 265, startPoint y: 282, endPoint x: 273, endPoint y: 284, distance: 8.0
click at [266, 282] on input "text" at bounding box center [280, 281] width 127 height 19
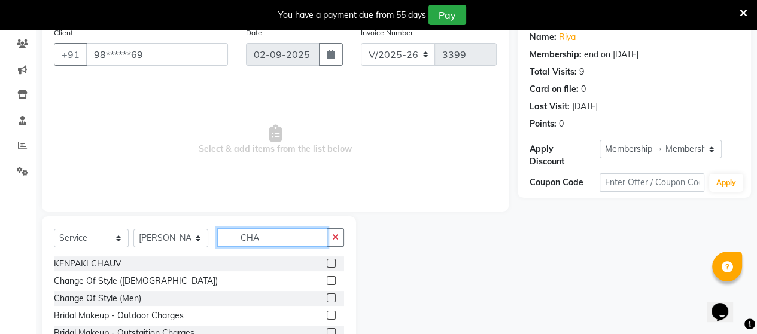
scroll to position [142, 0]
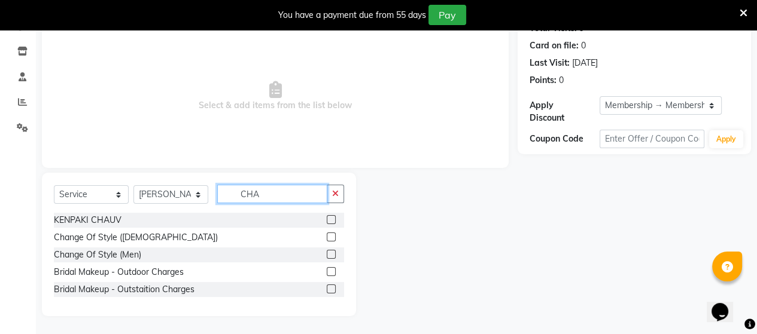
type input "CHA"
click at [333, 255] on label at bounding box center [331, 254] width 9 height 9
click at [333, 255] on input "checkbox" at bounding box center [331, 255] width 8 height 8
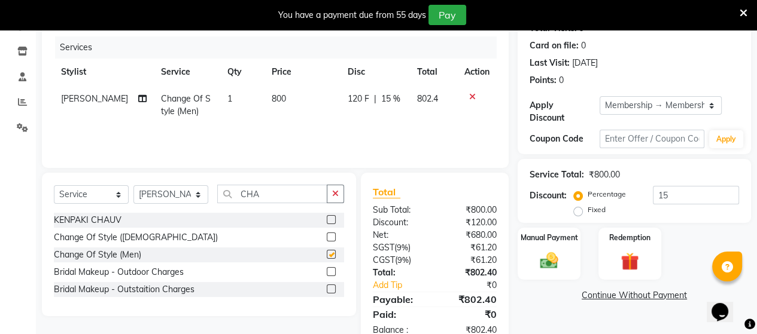
checkbox input "false"
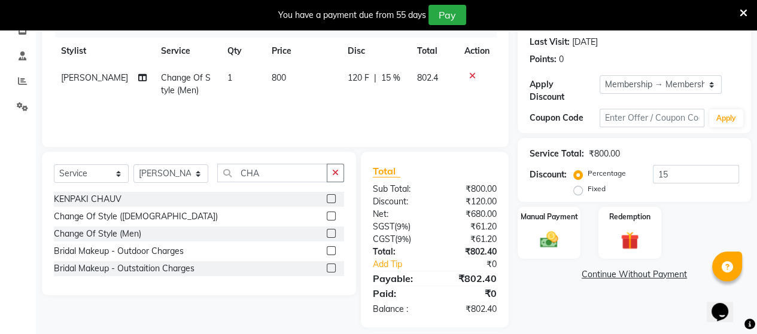
scroll to position [174, 0]
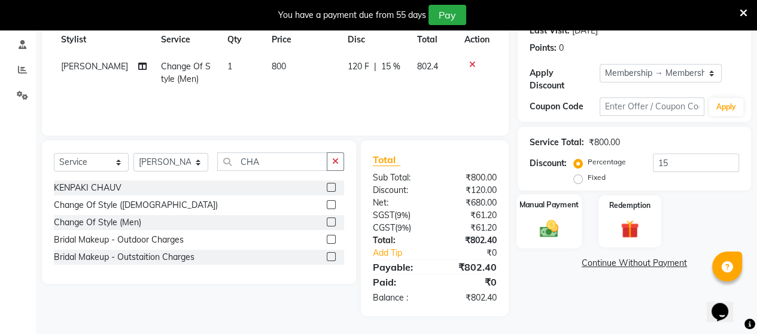
click at [538, 218] on img at bounding box center [549, 229] width 31 height 22
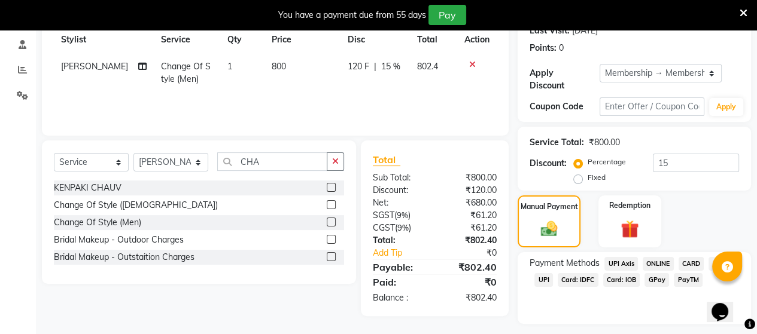
click at [611, 273] on span "Card: IOB" at bounding box center [621, 280] width 37 height 14
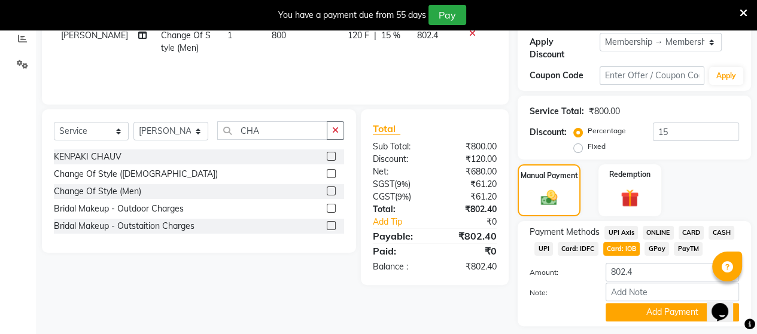
scroll to position [232, 0]
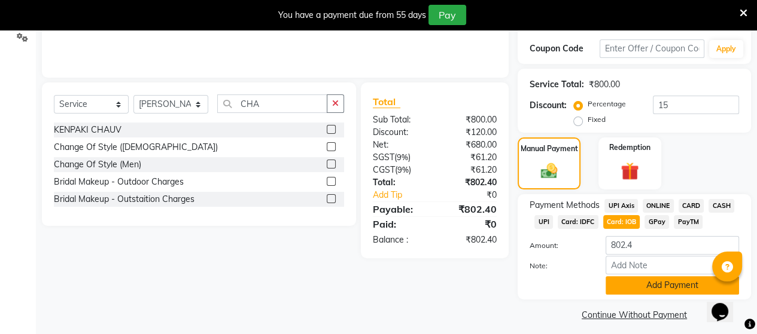
click at [626, 282] on button "Add Payment" at bounding box center [671, 285] width 133 height 19
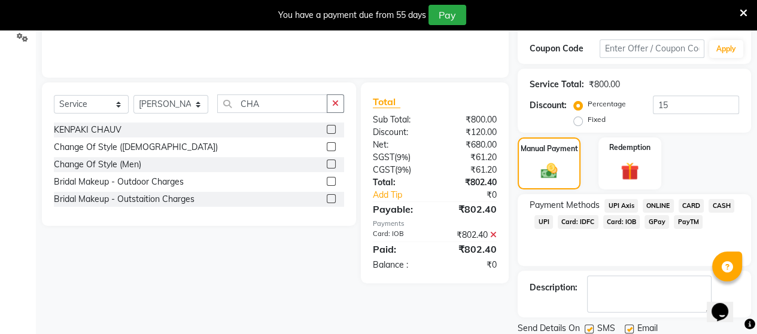
scroll to position [264, 0]
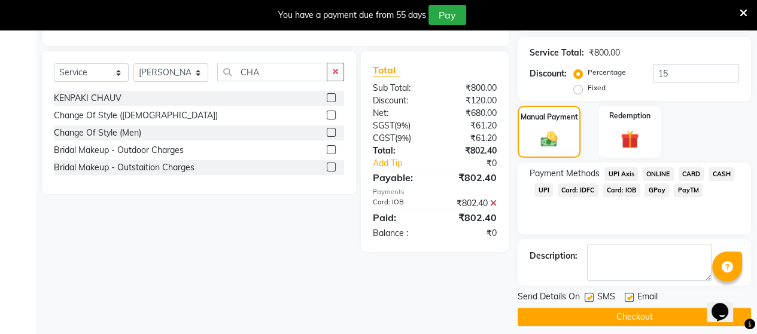
click at [576, 308] on button "Checkout" at bounding box center [633, 317] width 233 height 19
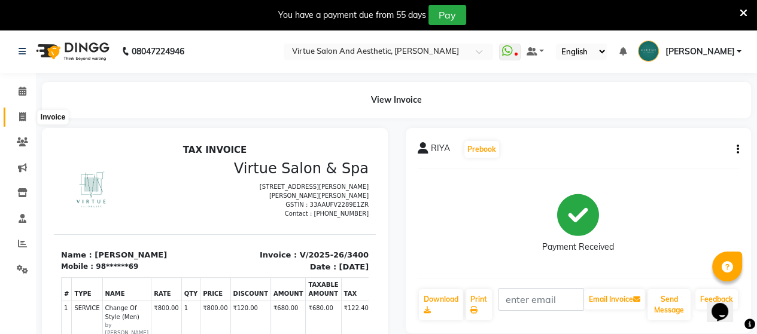
click at [19, 116] on icon at bounding box center [22, 116] width 7 height 9
select select "4466"
select select "service"
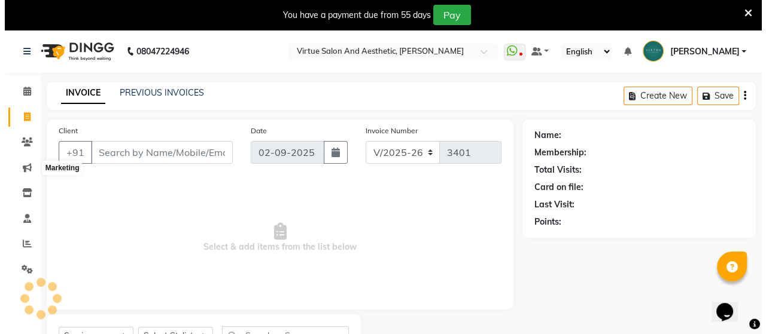
scroll to position [55, 0]
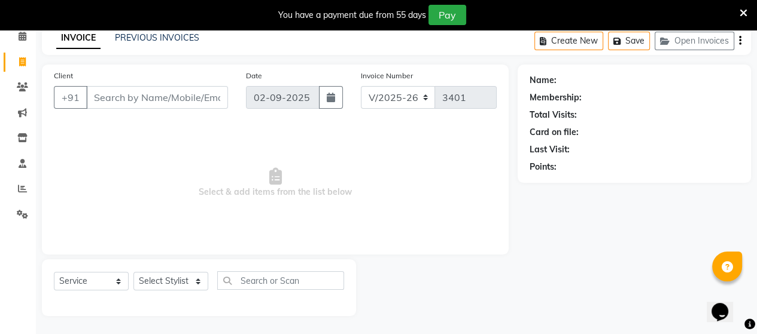
click at [123, 99] on input "Client" at bounding box center [157, 97] width 142 height 23
type input "9094879093"
click at [189, 100] on span "Add Client" at bounding box center [196, 98] width 47 height 12
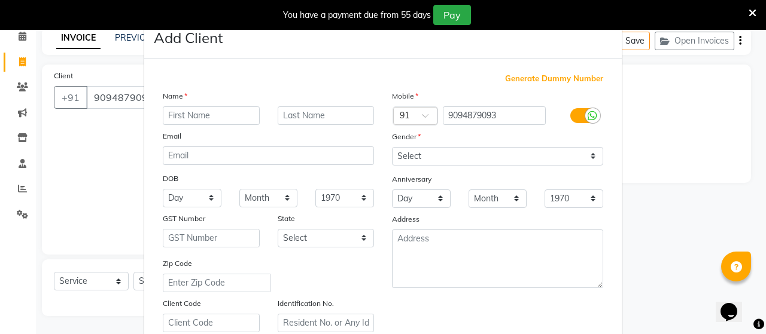
click at [191, 121] on input "text" at bounding box center [211, 115] width 97 height 19
type input "[PERSON_NAME]"
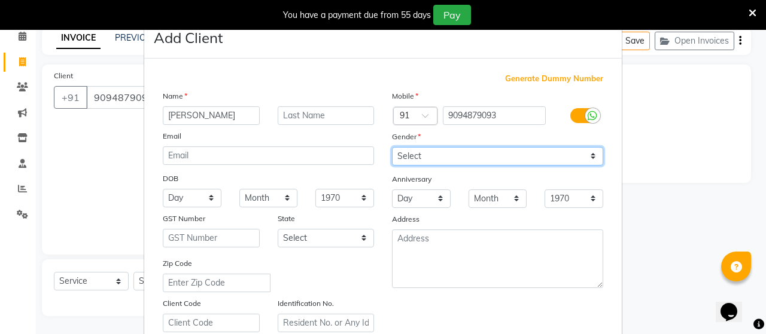
click at [427, 162] on select "Select [DEMOGRAPHIC_DATA] [DEMOGRAPHIC_DATA] Other Prefer Not To Say" at bounding box center [497, 156] width 211 height 19
select select "[DEMOGRAPHIC_DATA]"
click at [392, 148] on select "Select [DEMOGRAPHIC_DATA] [DEMOGRAPHIC_DATA] Other Prefer Not To Say" at bounding box center [497, 156] width 211 height 19
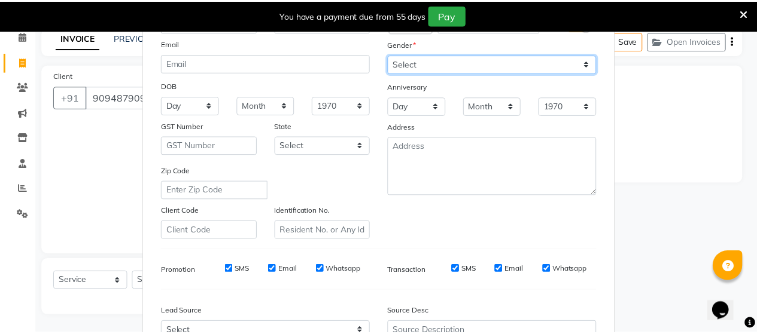
scroll to position [223, 0]
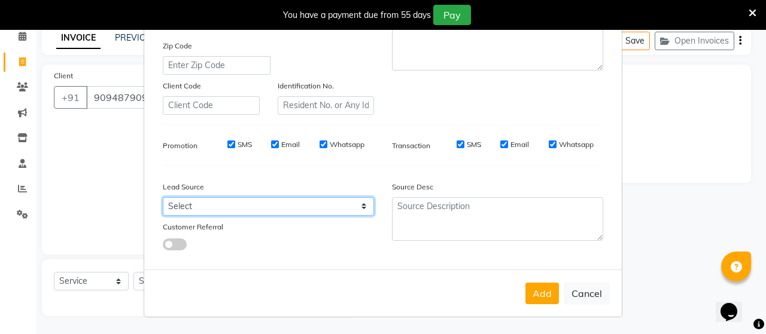
click at [217, 205] on select "Select Walk-in Referral Internet Friend Word of Mouth Advertisement Facebook Ju…" at bounding box center [268, 206] width 211 height 19
select select "30564"
click at [163, 197] on select "Select Walk-in Referral Internet Friend Word of Mouth Advertisement Facebook Ju…" at bounding box center [268, 206] width 211 height 19
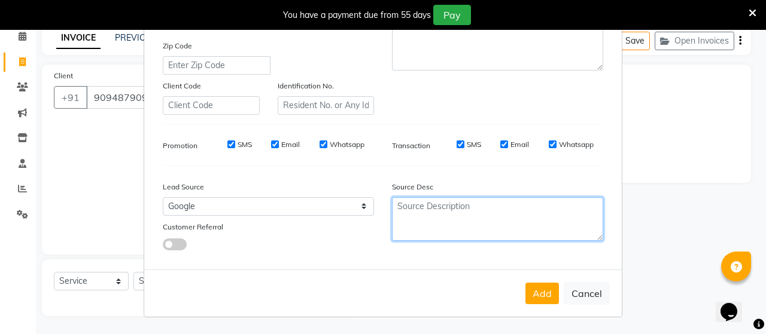
click at [459, 223] on textarea at bounding box center [497, 219] width 211 height 44
type textarea "NEW"
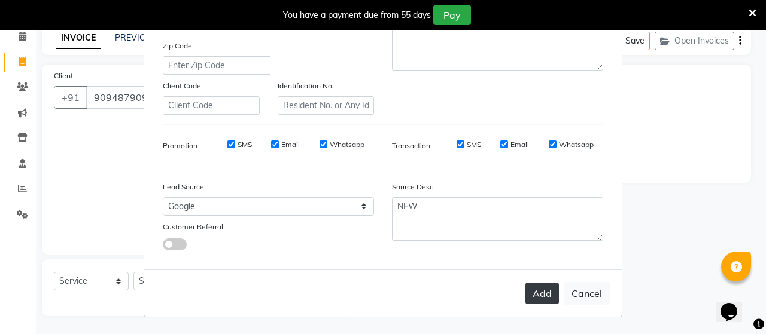
click at [526, 295] on button "Add" at bounding box center [541, 294] width 33 height 22
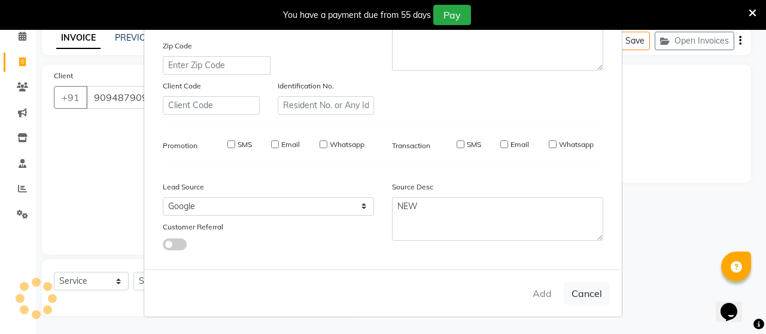
type input "90******93"
select select
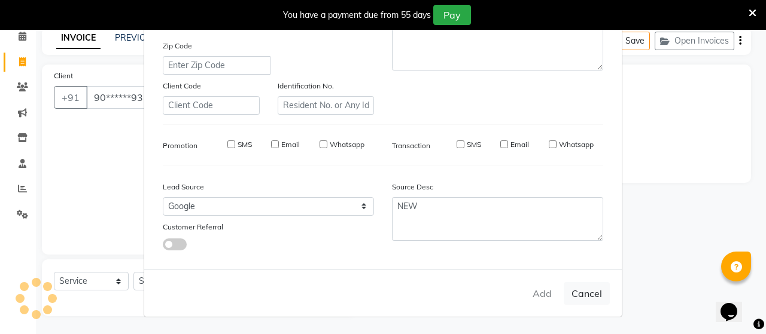
select select
checkbox input "false"
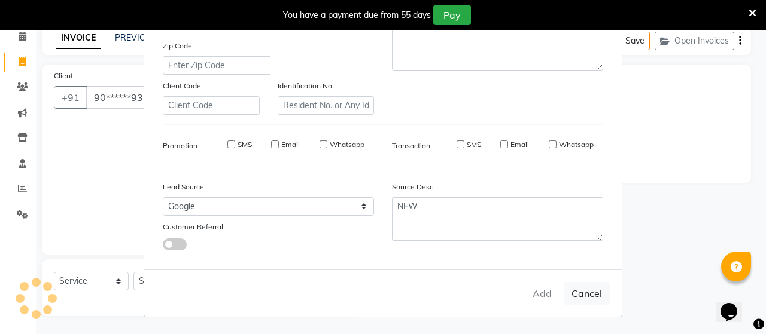
checkbox input "false"
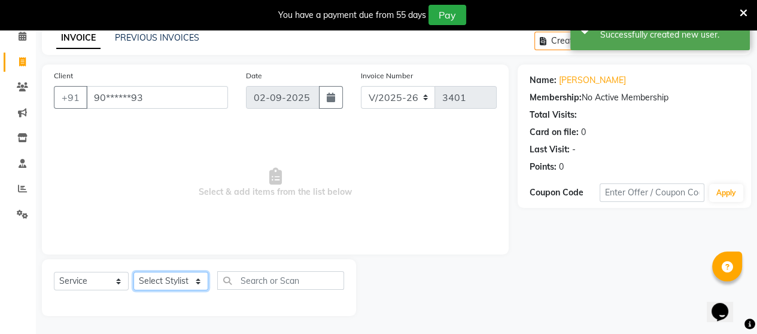
click at [170, 282] on select "Select Stylist Admin [PERSON_NAME] Apsu Auditor Ambattur [PERSON_NAME] Dingg - …" at bounding box center [170, 281] width 75 height 19
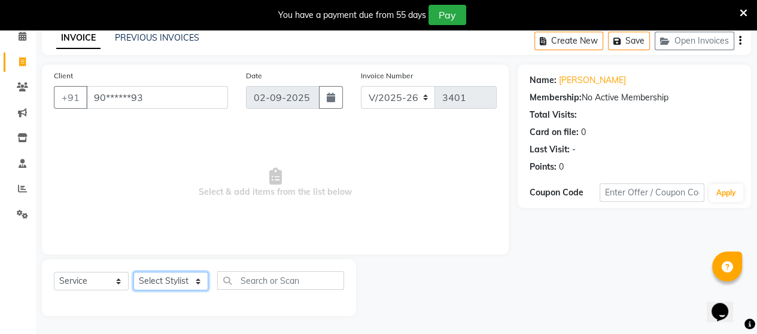
select select "59089"
click at [133, 273] on select "Select Stylist Admin [PERSON_NAME] Apsu Auditor Ambattur [PERSON_NAME] Dingg - …" at bounding box center [170, 281] width 75 height 19
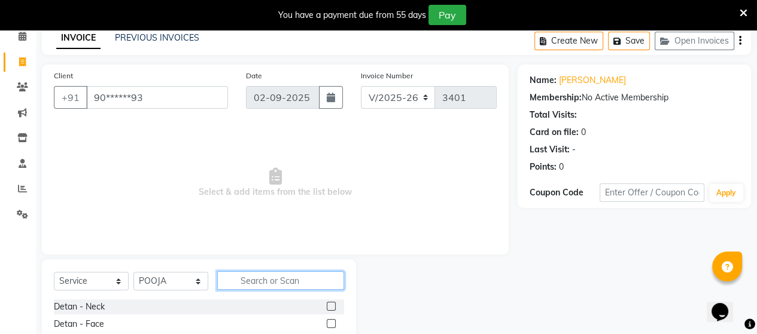
click at [270, 282] on input "text" at bounding box center [280, 281] width 127 height 19
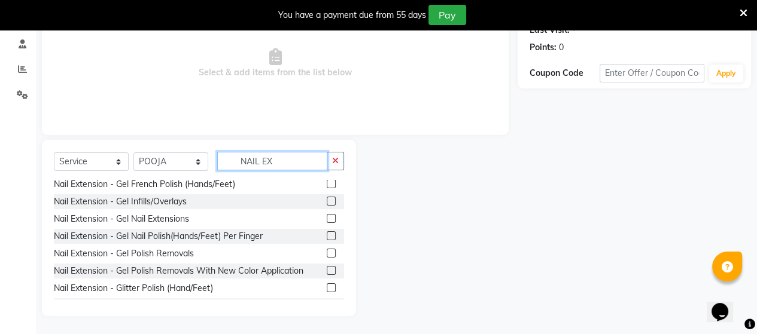
scroll to position [0, 0]
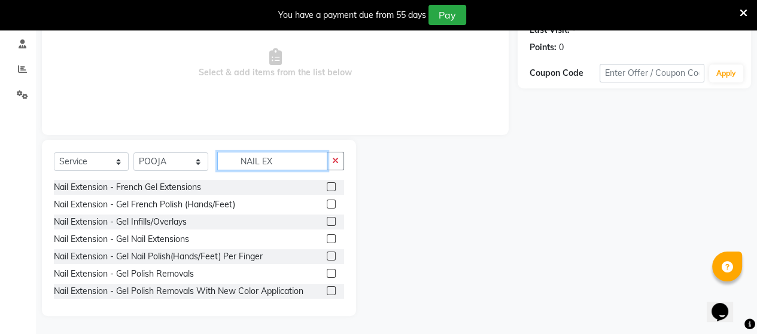
type input "NAIL EX"
click at [327, 239] on label at bounding box center [331, 238] width 9 height 9
click at [327, 239] on input "checkbox" at bounding box center [331, 240] width 8 height 8
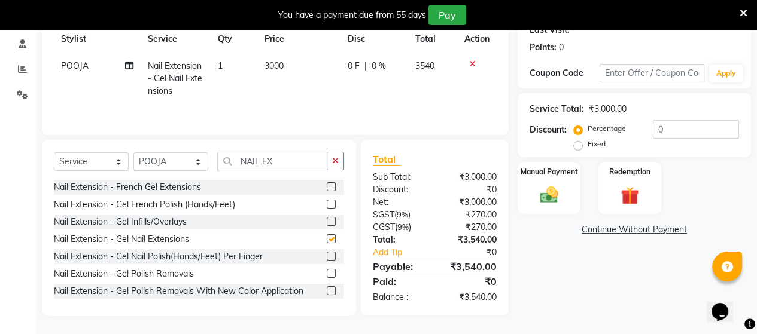
checkbox input "false"
click at [273, 71] on span "3000" at bounding box center [273, 65] width 19 height 11
select select "59089"
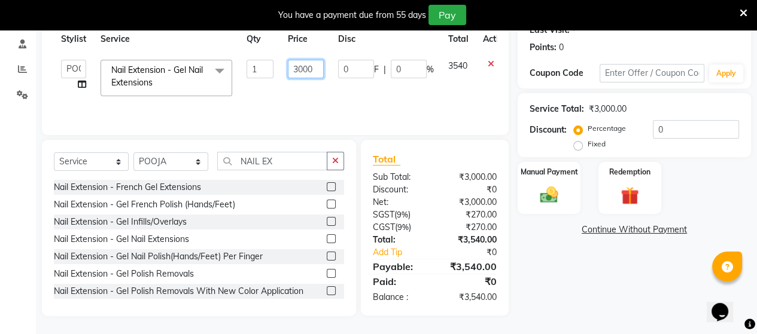
click at [303, 72] on input "3000" at bounding box center [306, 69] width 36 height 19
type input "3800"
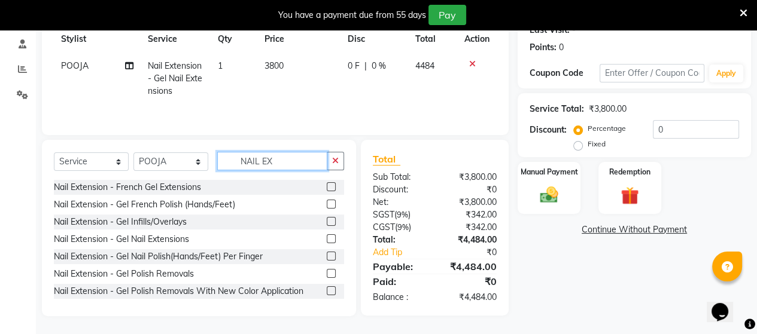
click at [294, 166] on input "NAIL EX" at bounding box center [272, 161] width 110 height 19
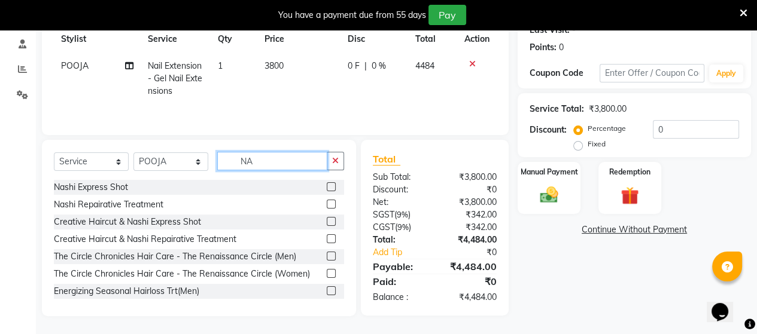
type input "N"
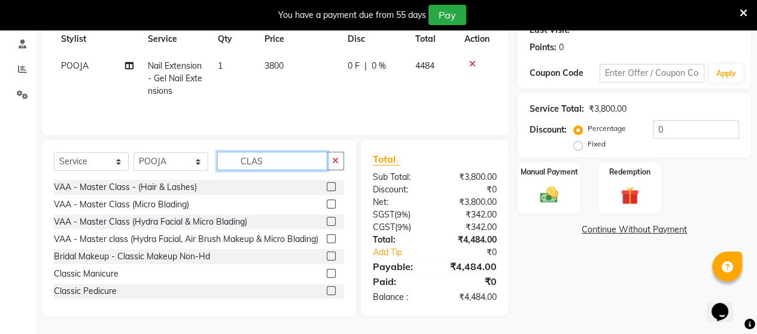
type input "CLAS"
click at [344, 294] on div "Select Service Product Membership Package Voucher Prepaid Gift Card Select Styl…" at bounding box center [199, 228] width 314 height 176
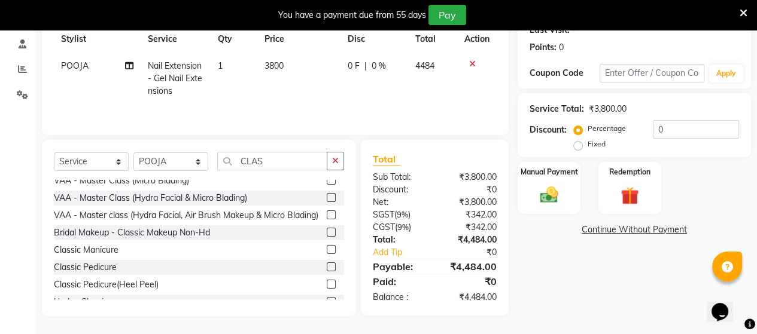
click at [327, 272] on label at bounding box center [331, 267] width 9 height 9
click at [327, 272] on input "checkbox" at bounding box center [331, 268] width 8 height 8
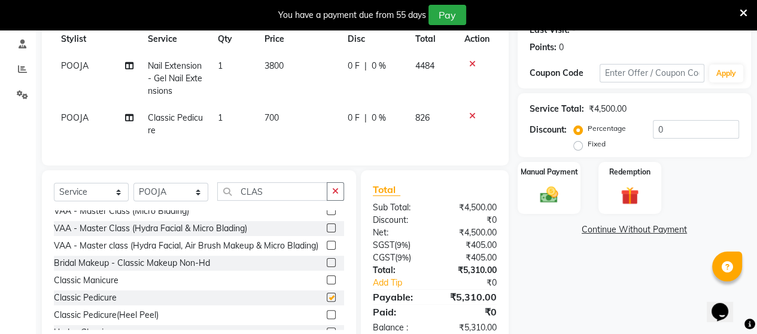
checkbox input "false"
click at [170, 202] on select "Select Stylist Admin [PERSON_NAME] Apsu Auditor Ambattur [PERSON_NAME] Dingg - …" at bounding box center [170, 192] width 75 height 19
select select "25071"
click at [133, 193] on select "Select Stylist Admin [PERSON_NAME] Apsu Auditor Ambattur [PERSON_NAME] Dingg - …" at bounding box center [170, 192] width 75 height 19
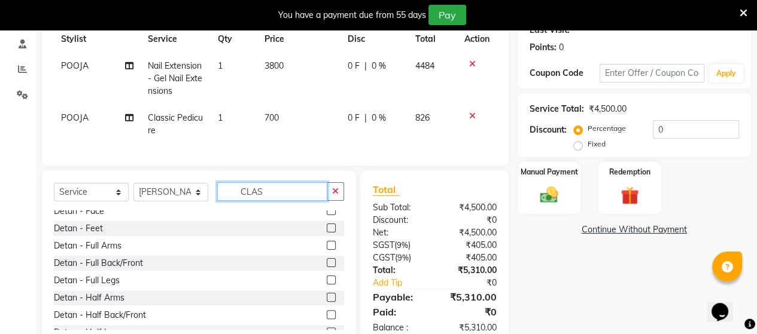
click at [265, 200] on input "CLAS" at bounding box center [272, 191] width 110 height 19
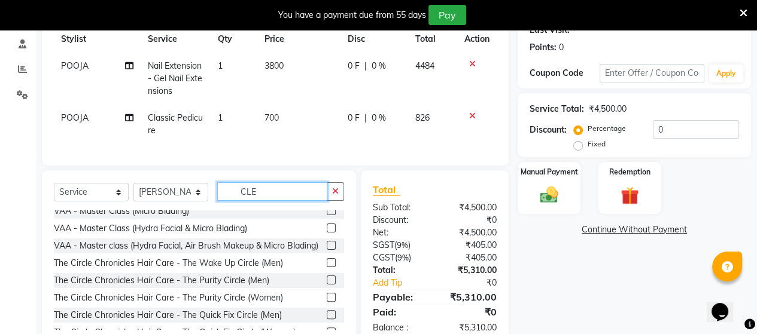
scroll to position [0, 0]
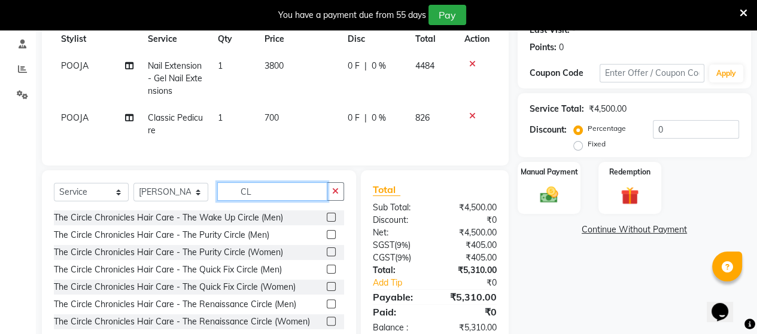
type input "C"
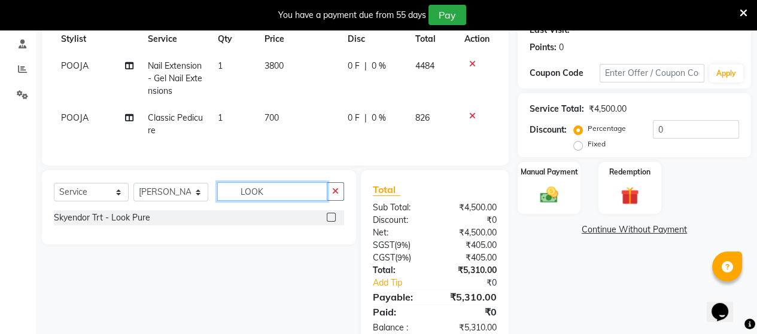
type input "LOOK"
click at [331, 222] on label at bounding box center [331, 217] width 9 height 9
click at [331, 222] on input "checkbox" at bounding box center [331, 218] width 8 height 8
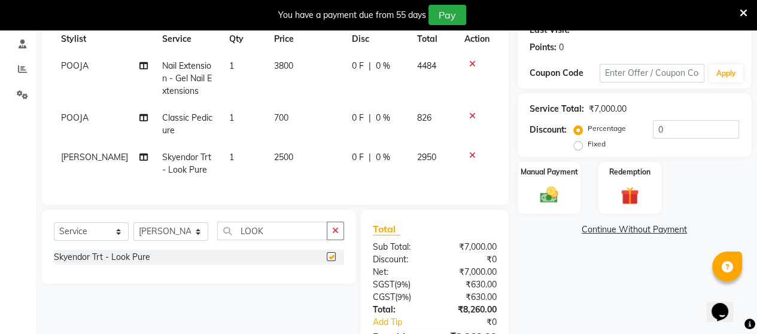
checkbox input "false"
click at [299, 240] on input "LOOK" at bounding box center [272, 231] width 110 height 19
type input "L"
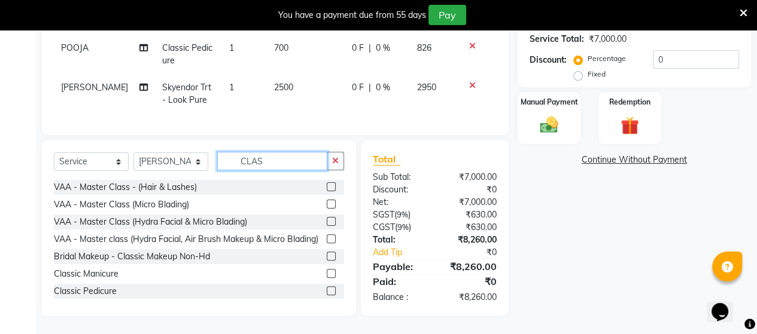
scroll to position [24, 0]
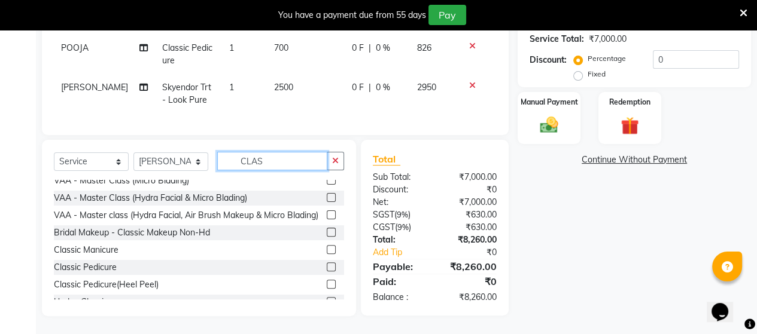
type input "CLAS"
click at [327, 272] on label at bounding box center [331, 267] width 9 height 9
click at [327, 272] on input "checkbox" at bounding box center [331, 268] width 8 height 8
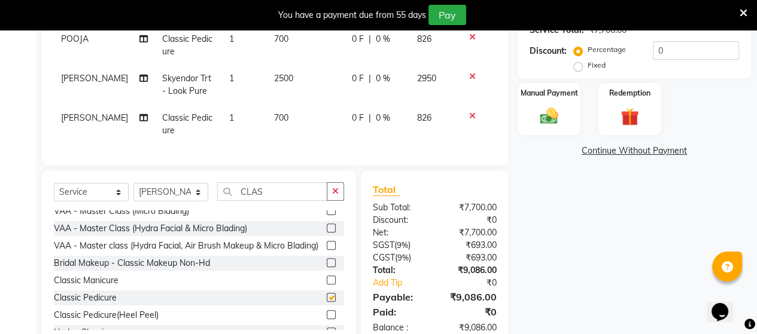
checkbox input "false"
click at [80, 118] on span "[PERSON_NAME]" at bounding box center [94, 117] width 67 height 11
select select "25071"
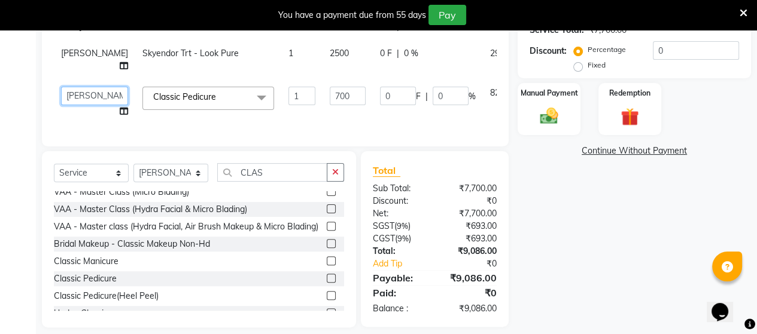
click at [80, 102] on select "Admin ANUSHA Apsu Auditor Ambattur Balaji BANUPRIYA Bharath Bhuvanesh Dingg - S…" at bounding box center [94, 96] width 67 height 19
select select "59088"
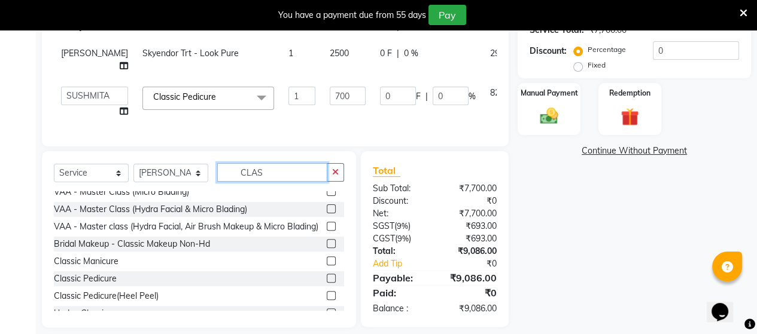
click at [282, 182] on input "CLAS" at bounding box center [272, 172] width 110 height 19
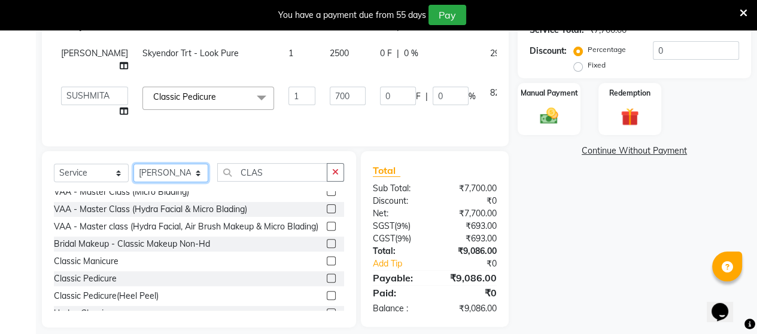
click at [177, 182] on select "Select Stylist Admin [PERSON_NAME] Apsu Auditor Ambattur [PERSON_NAME] Dingg - …" at bounding box center [170, 173] width 75 height 19
select select "49628"
click at [133, 173] on select "Select Stylist Admin [PERSON_NAME] Apsu Auditor Ambattur [PERSON_NAME] Dingg - …" at bounding box center [170, 173] width 75 height 19
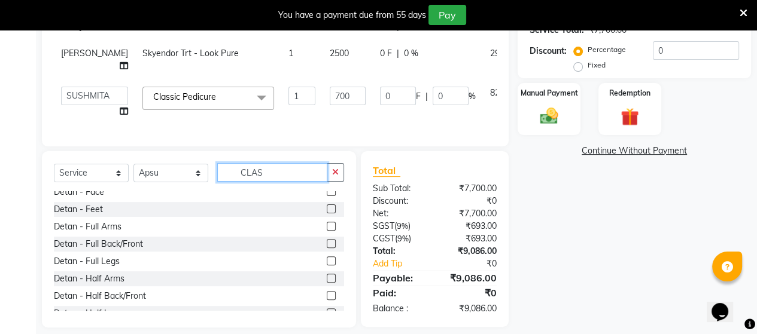
click at [290, 177] on input "CLAS" at bounding box center [272, 172] width 110 height 19
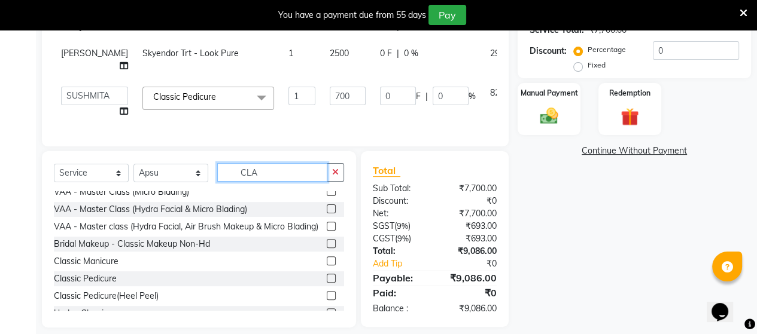
type input "CLAS"
click at [327, 283] on label at bounding box center [331, 278] width 9 height 9
click at [327, 283] on input "checkbox" at bounding box center [331, 279] width 8 height 8
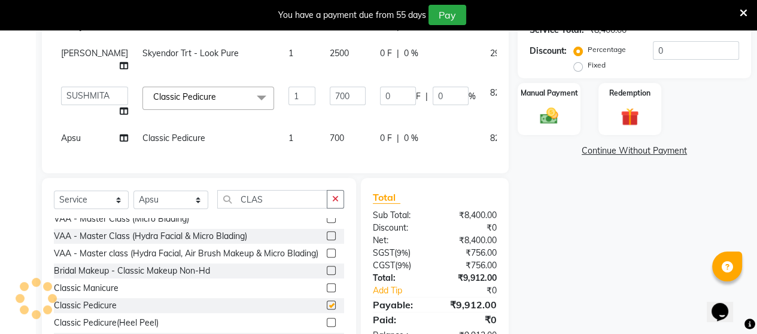
checkbox input "false"
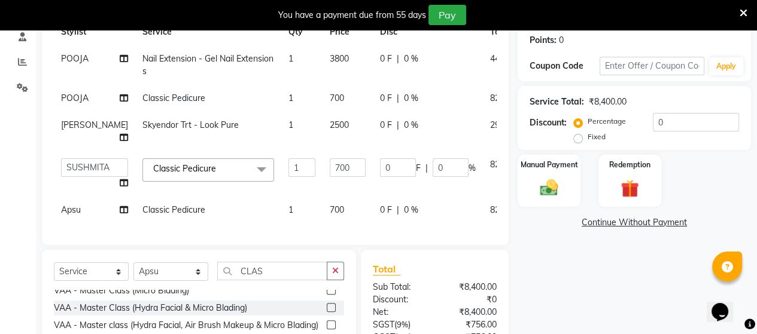
scroll to position [0, 0]
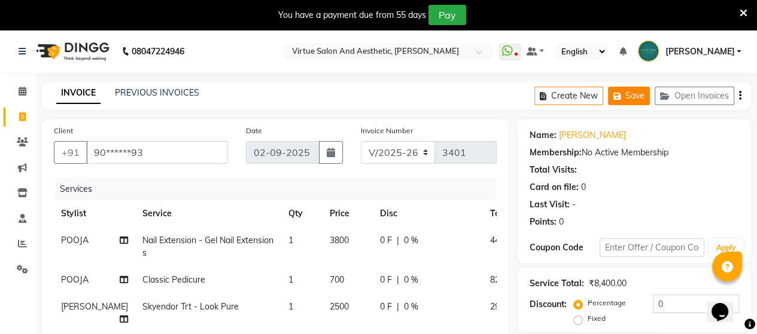
click at [634, 95] on button "Save" at bounding box center [629, 96] width 42 height 19
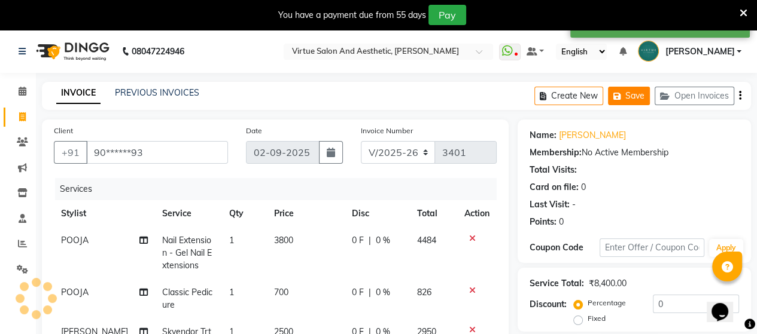
click at [634, 95] on button "Save" at bounding box center [629, 96] width 42 height 19
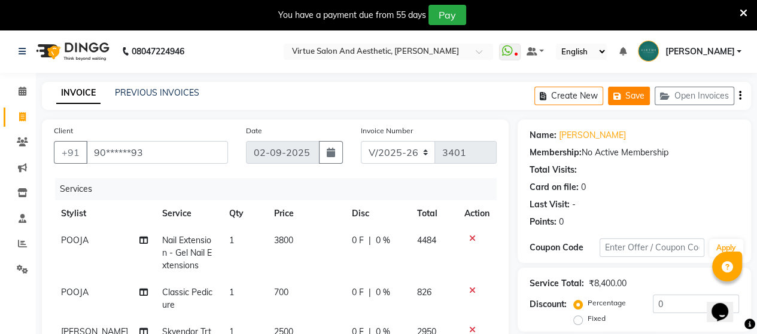
click at [619, 98] on icon "button" at bounding box center [619, 96] width 12 height 8
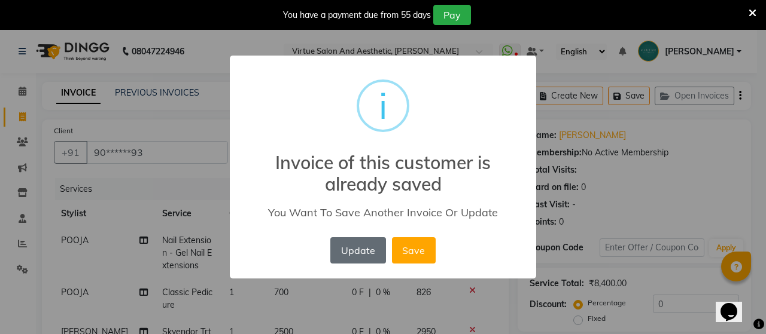
click at [346, 249] on button "Update" at bounding box center [357, 250] width 55 height 26
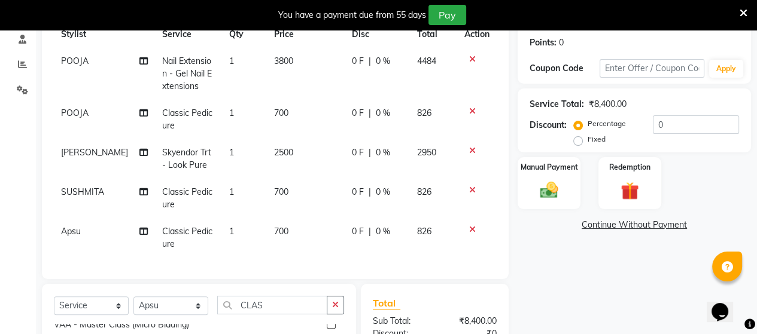
scroll to position [239, 0]
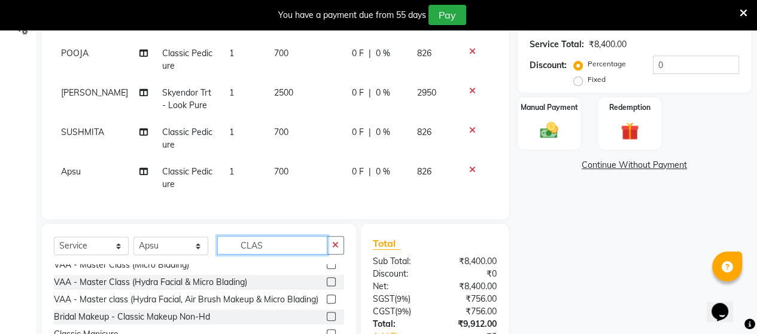
click at [292, 255] on input "CLAS" at bounding box center [272, 245] width 110 height 19
type input "C"
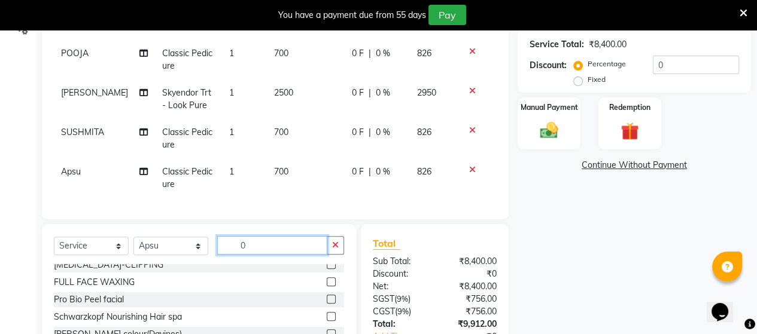
scroll to position [0, 0]
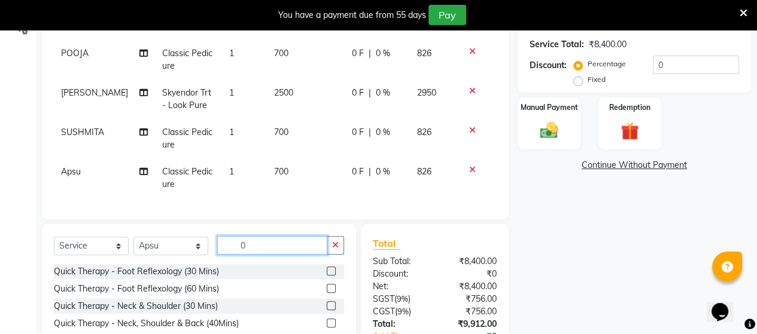
type input "0"
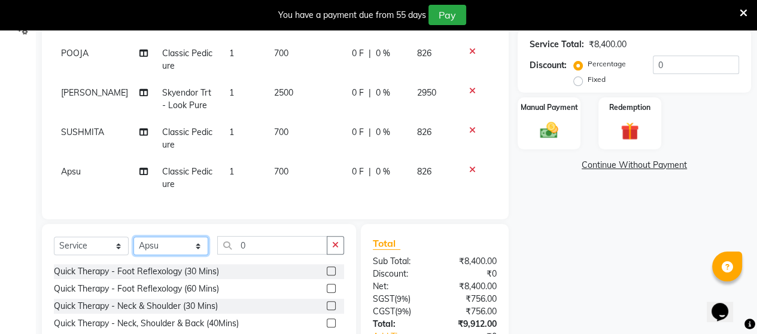
click at [167, 255] on select "Select Stylist Admin [PERSON_NAME] Apsu Auditor Ambattur [PERSON_NAME] Dingg - …" at bounding box center [170, 246] width 75 height 19
select select "71189"
click at [133, 247] on select "Select Stylist Admin [PERSON_NAME] Apsu Auditor Ambattur [PERSON_NAME] Dingg - …" at bounding box center [170, 246] width 75 height 19
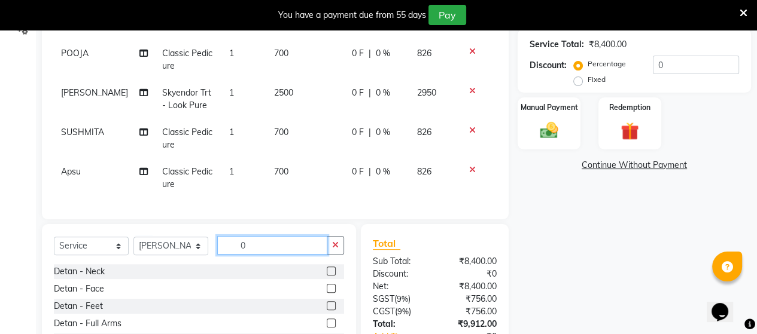
drag, startPoint x: 291, startPoint y: 259, endPoint x: 765, endPoint y: 251, distance: 473.8
click at [294, 255] on input "0" at bounding box center [272, 245] width 110 height 19
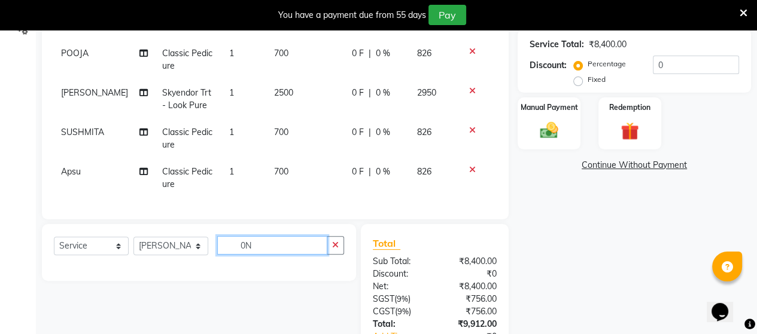
type input "0"
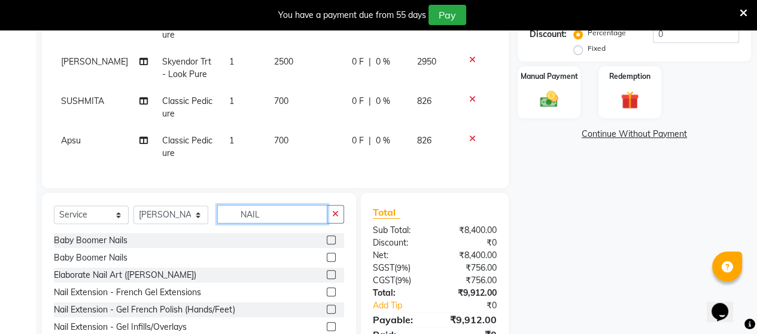
scroll to position [299, 0]
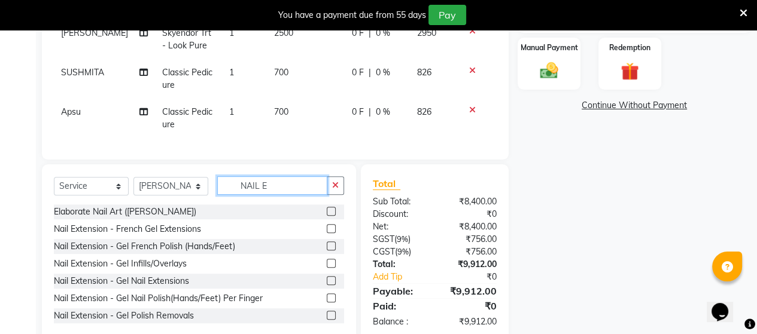
type input "NAIL E"
click at [327, 285] on label at bounding box center [331, 280] width 9 height 9
click at [327, 285] on input "checkbox" at bounding box center [331, 282] width 8 height 8
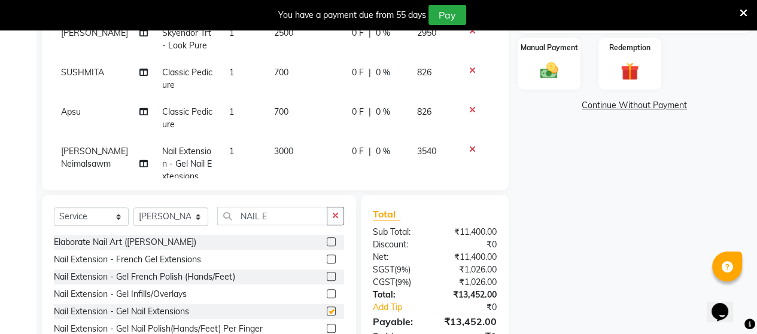
checkbox input "false"
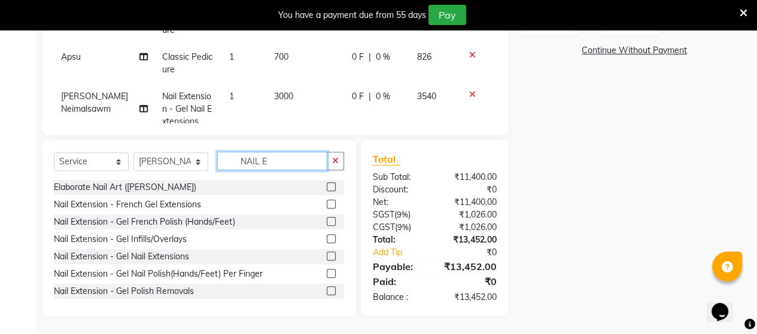
click at [285, 157] on input "NAIL E" at bounding box center [272, 161] width 110 height 19
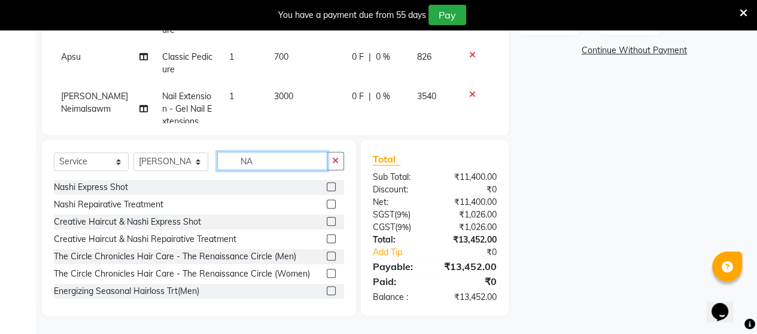
type input "N"
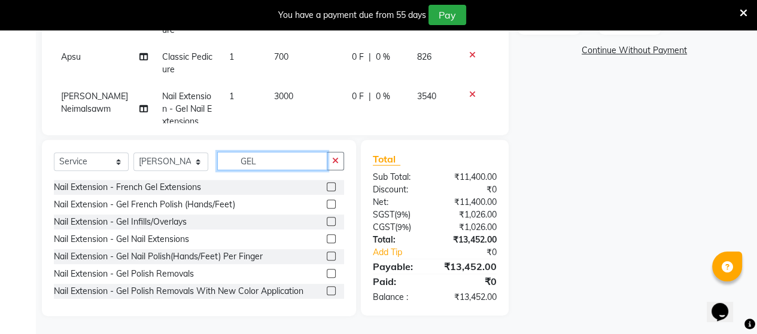
type input "GEL"
click at [327, 259] on label at bounding box center [331, 256] width 9 height 9
click at [327, 259] on input "checkbox" at bounding box center [331, 257] width 8 height 8
checkbox input "false"
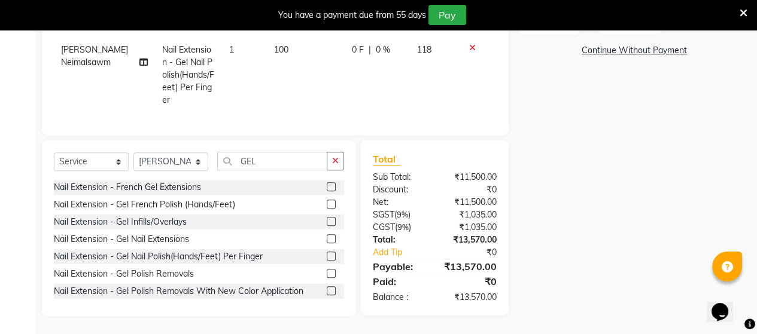
scroll to position [48, 0]
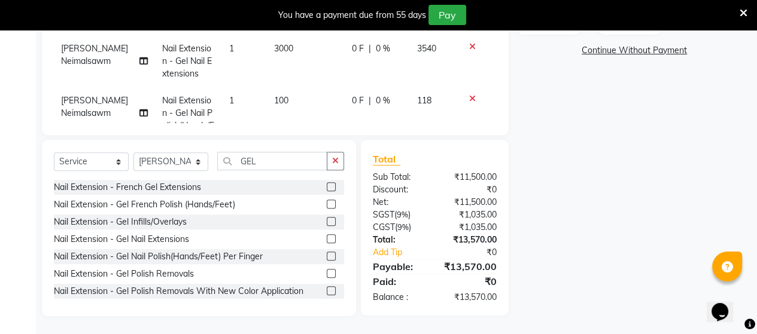
click at [289, 97] on td "100" at bounding box center [306, 125] width 78 height 77
select select "71189"
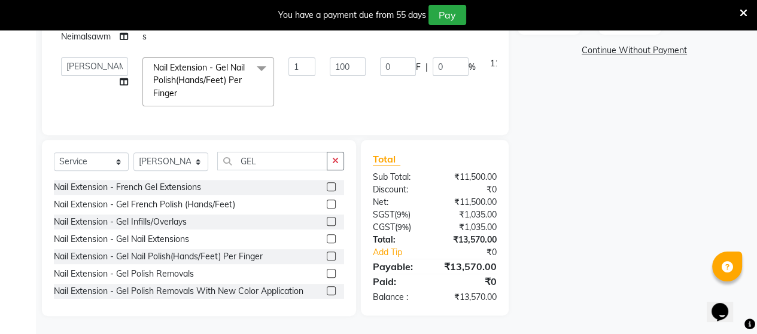
scroll to position [43, 0]
click at [339, 58] on input "100" at bounding box center [348, 66] width 36 height 19
type input "1"
type input "1200"
click at [288, 162] on input "GEL" at bounding box center [272, 161] width 110 height 19
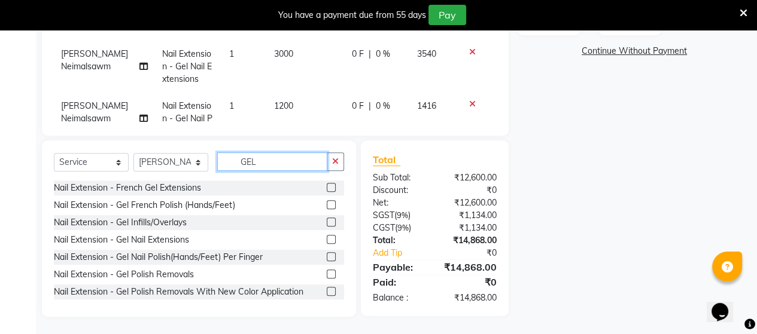
scroll to position [354, 0]
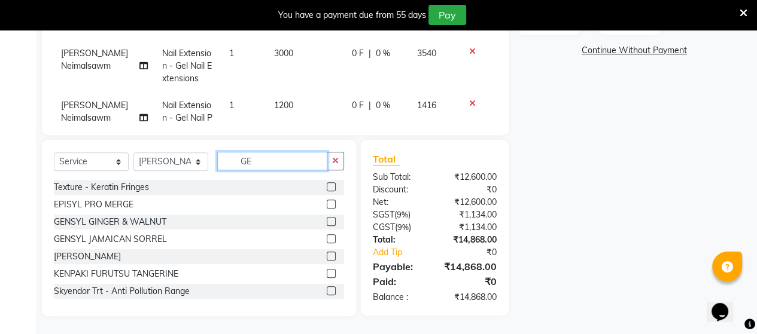
type input "G"
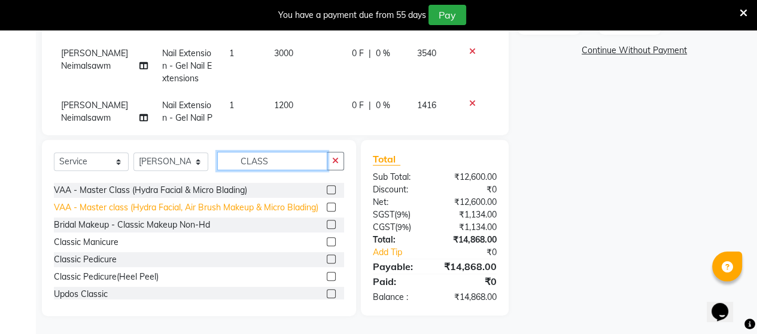
scroll to position [60, 0]
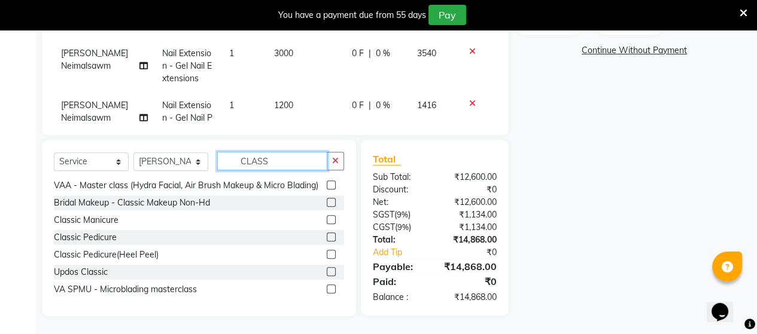
type input "CLASS"
click at [327, 241] on label at bounding box center [331, 237] width 9 height 9
click at [327, 241] on input "checkbox" at bounding box center [331, 238] width 8 height 8
checkbox input "false"
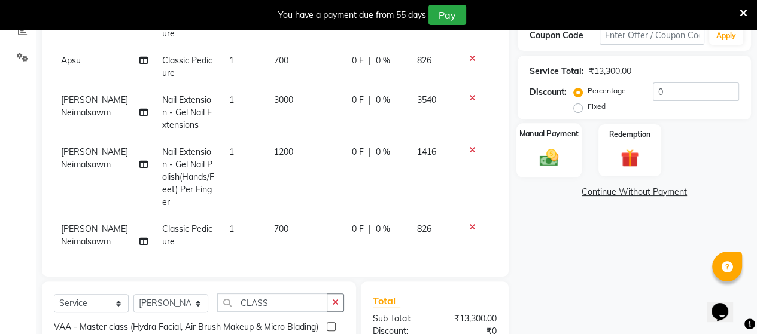
scroll to position [175, 0]
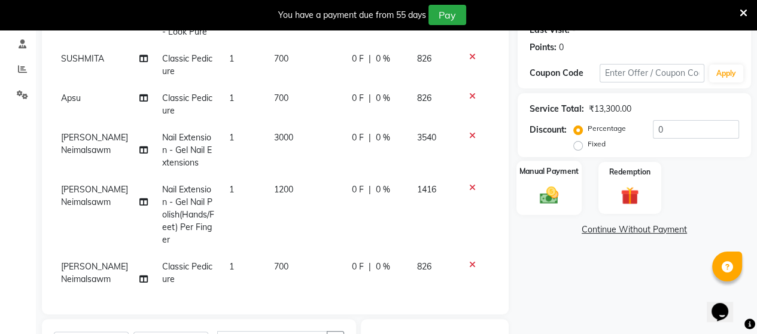
click at [544, 199] on img at bounding box center [549, 195] width 31 height 22
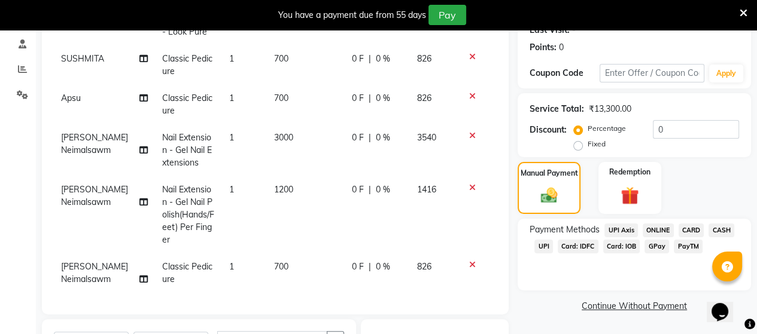
click at [720, 229] on span "CASH" at bounding box center [721, 231] width 26 height 14
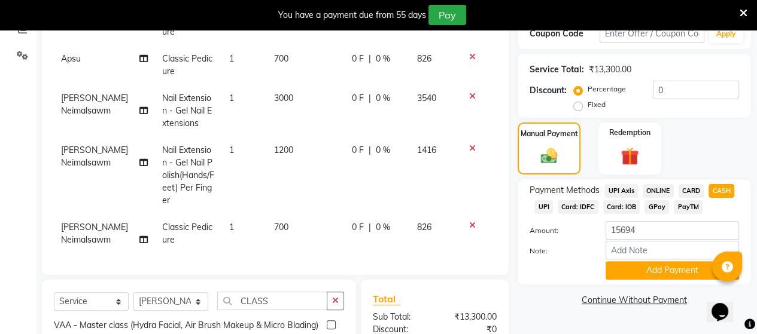
scroll to position [234, 0]
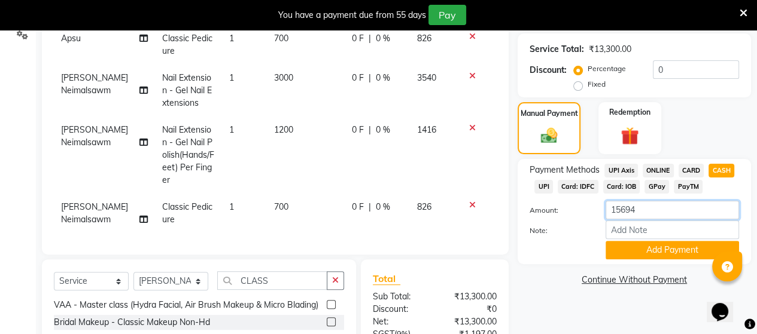
click at [641, 209] on input "15694" at bounding box center [671, 210] width 133 height 19
type input "1"
type input "9000"
click at [642, 253] on button "Add Payment" at bounding box center [671, 250] width 133 height 19
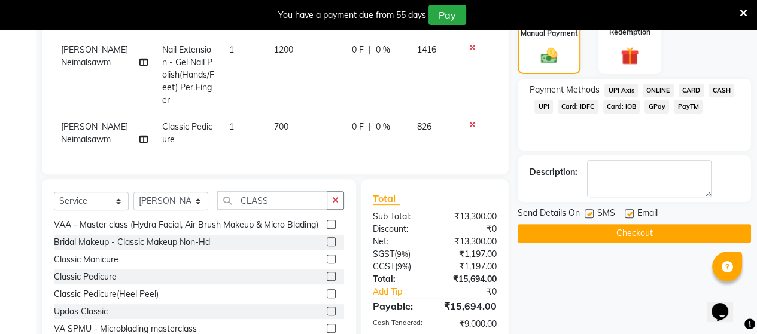
scroll to position [294, 0]
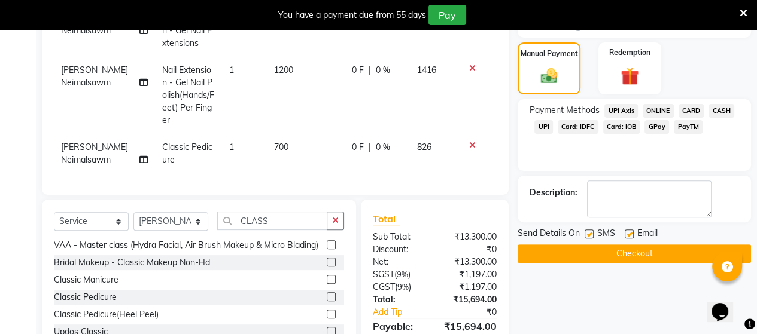
click at [546, 130] on span "UPI" at bounding box center [543, 127] width 19 height 14
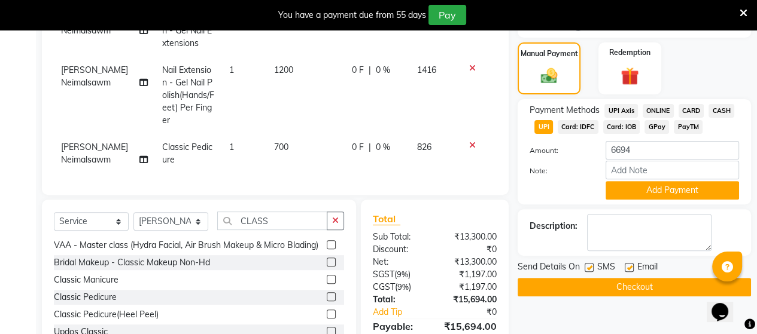
click at [619, 126] on span "Card: IOB" at bounding box center [621, 127] width 37 height 14
click at [635, 194] on button "Add Payment" at bounding box center [671, 190] width 133 height 19
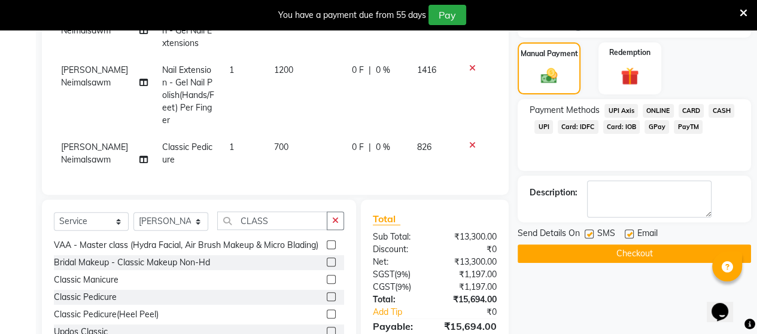
click at [598, 255] on button "Checkout" at bounding box center [633, 254] width 233 height 19
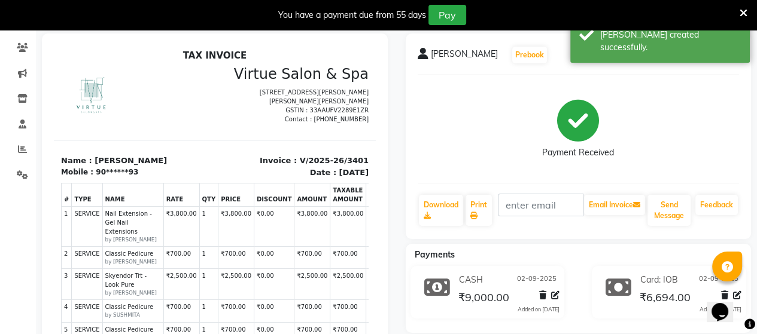
scroll to position [55, 0]
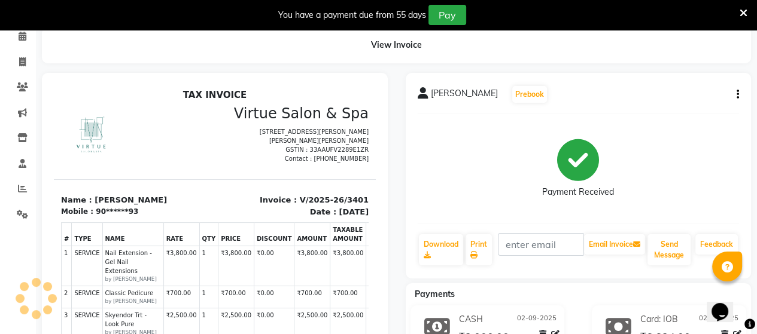
click at [436, 91] on span "[PERSON_NAME]" at bounding box center [464, 95] width 67 height 17
click at [424, 95] on icon at bounding box center [423, 93] width 11 height 12
click at [24, 64] on icon at bounding box center [22, 61] width 7 height 9
select select "4466"
select select "service"
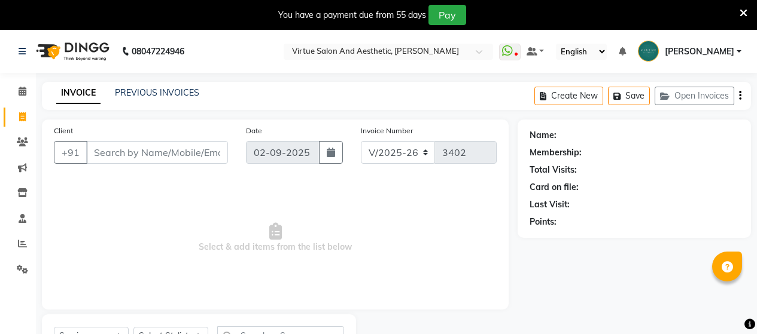
select select "4466"
select select "service"
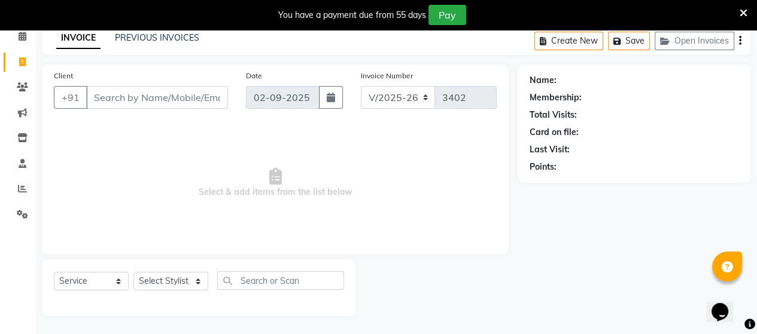
click at [163, 105] on input "Client" at bounding box center [157, 97] width 142 height 23
click at [139, 38] on link "PREVIOUS INVOICES" at bounding box center [157, 37] width 84 height 11
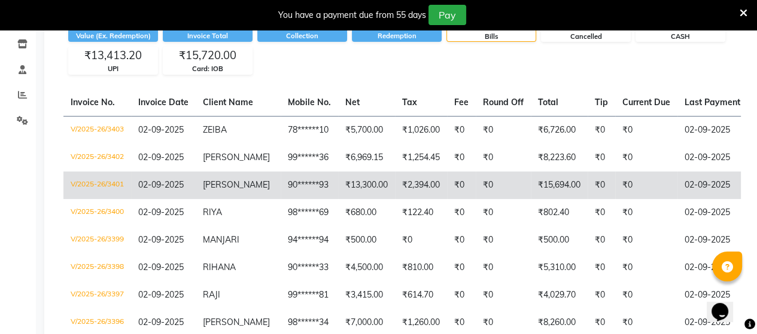
scroll to position [175, 0]
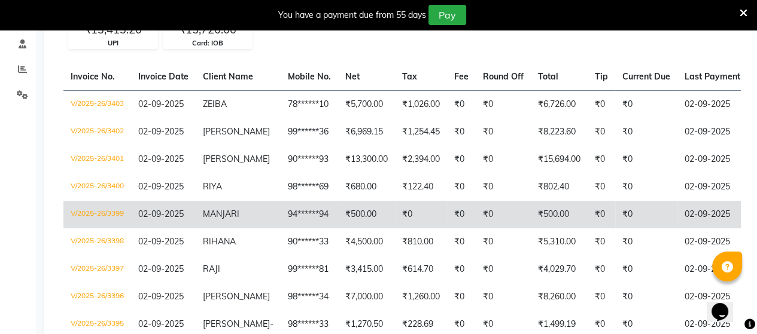
click at [217, 215] on span "MANJARI" at bounding box center [221, 214] width 36 height 11
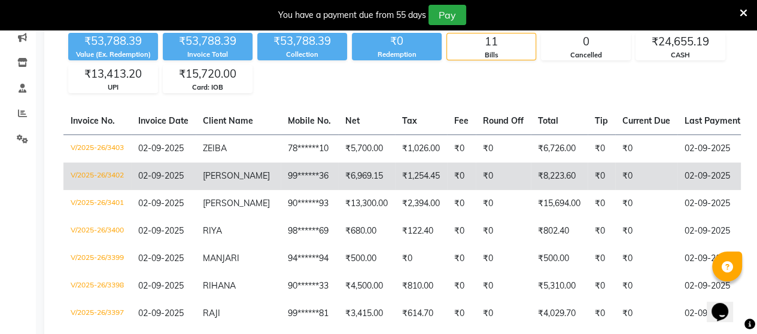
scroll to position [0, 0]
